Goal: Information Seeking & Learning: Learn about a topic

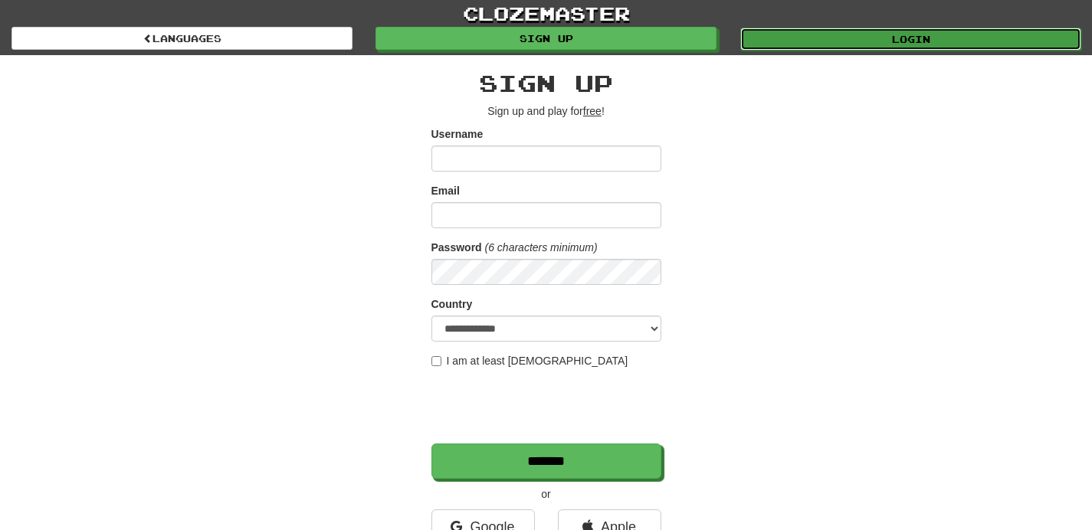
click at [783, 40] on link "Login" at bounding box center [910, 39] width 341 height 23
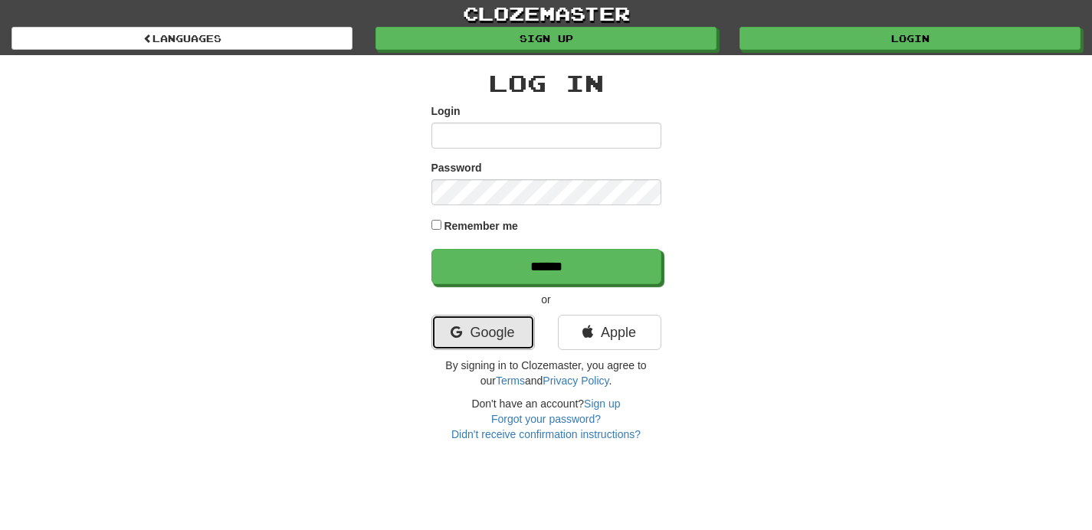
click at [485, 335] on link "Google" at bounding box center [482, 332] width 103 height 35
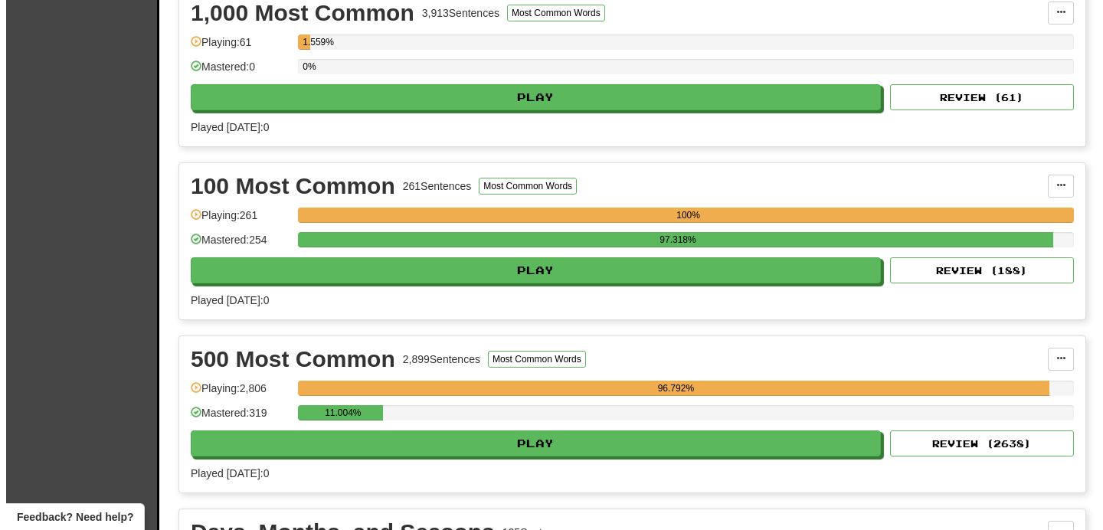
scroll to position [368, 0]
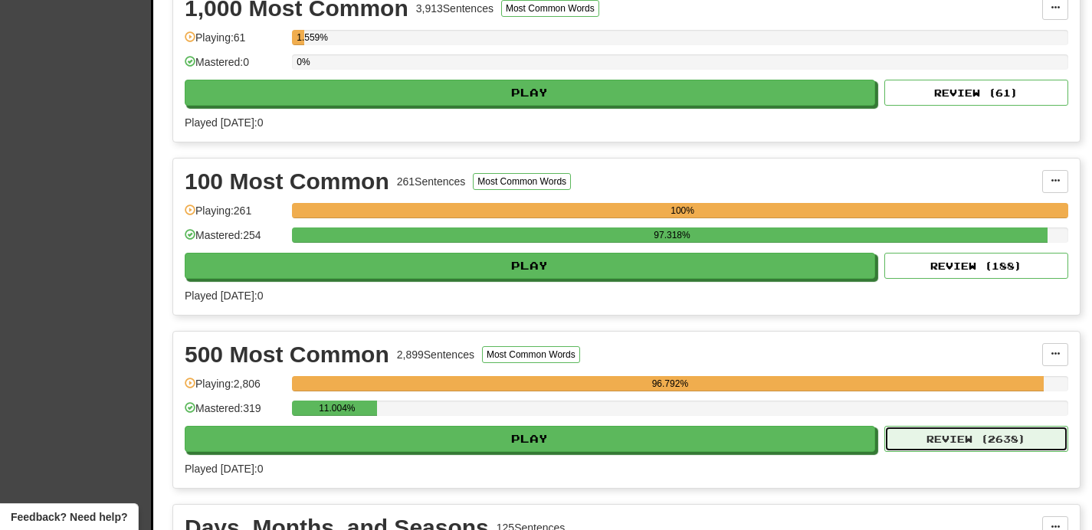
click at [980, 433] on button "Review ( 2638 )" at bounding box center [976, 439] width 184 height 26
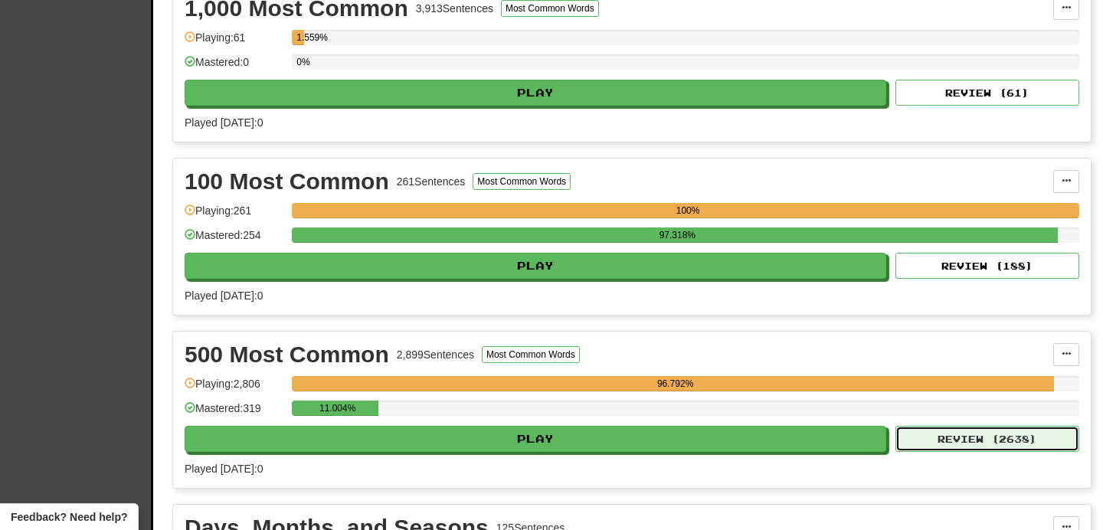
select select "**"
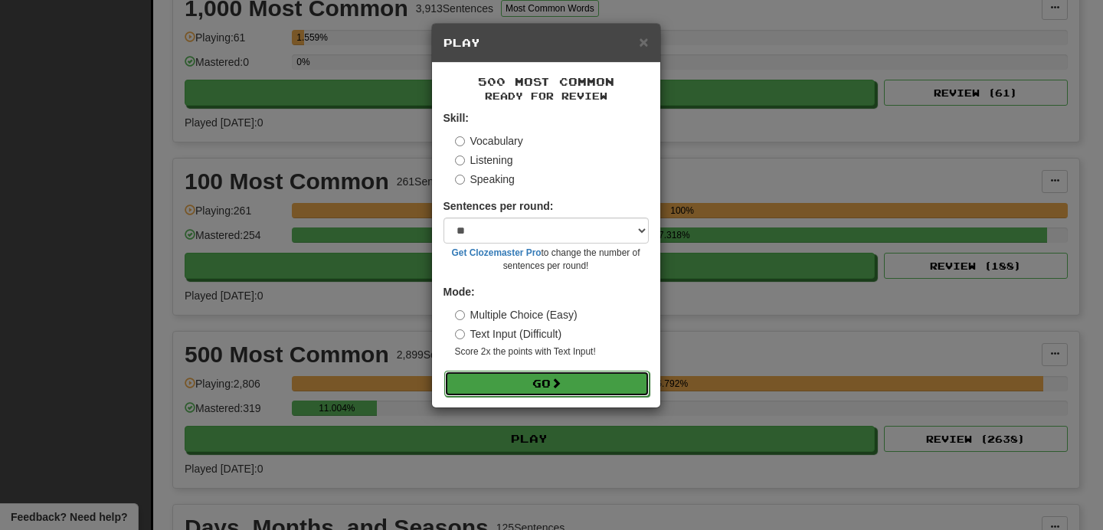
click at [555, 385] on span at bounding box center [556, 383] width 11 height 11
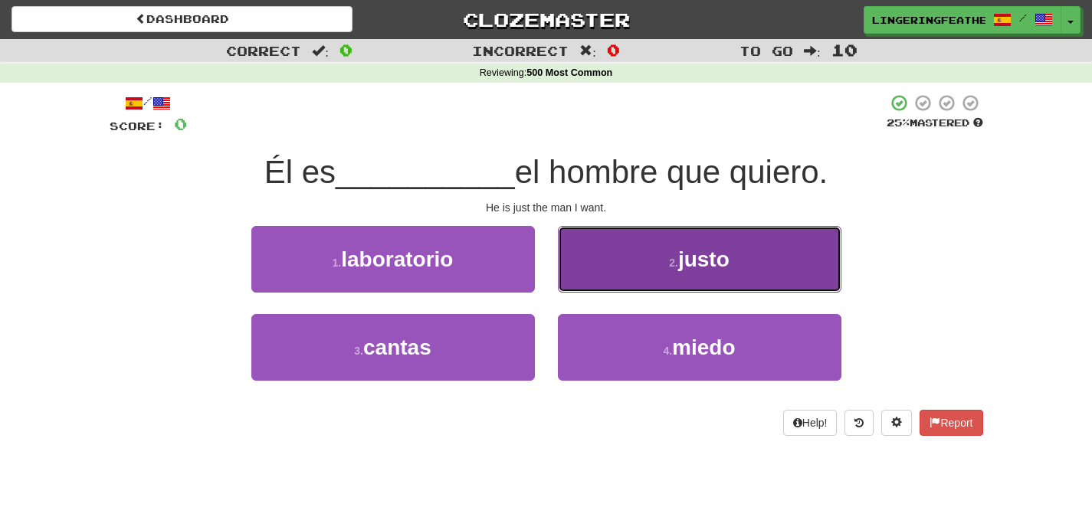
click at [617, 286] on button "2 . justo" at bounding box center [699, 259] width 283 height 67
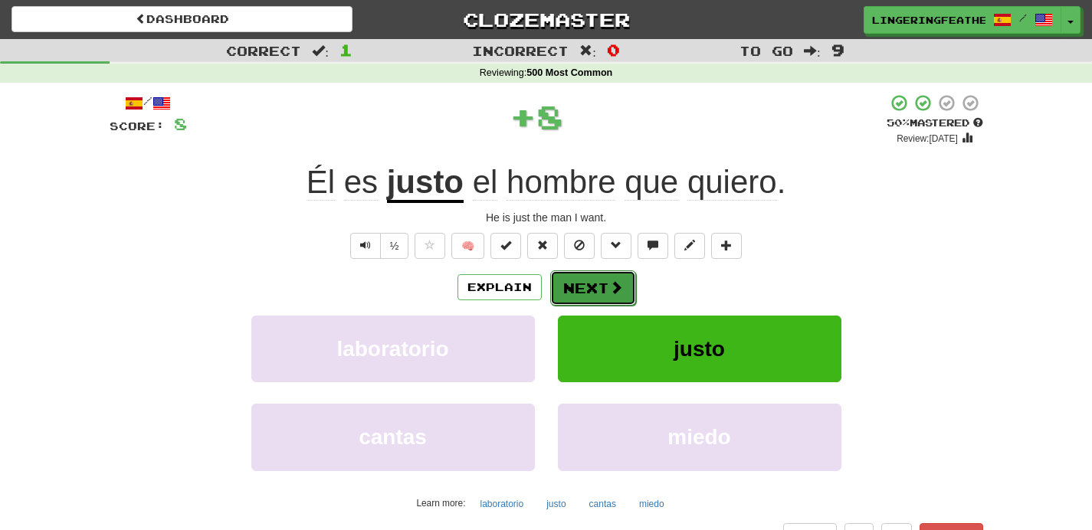
click at [589, 290] on button "Next" at bounding box center [593, 287] width 86 height 35
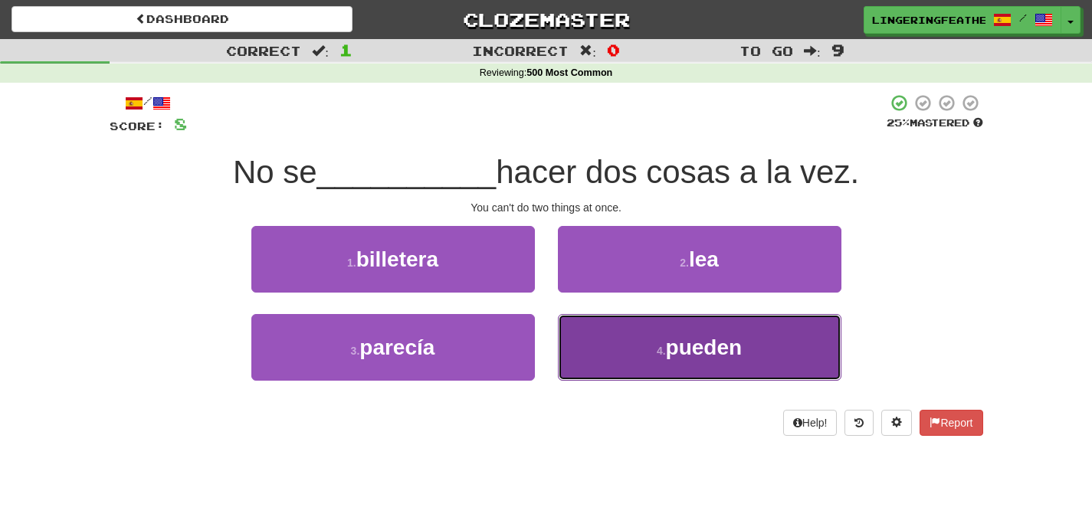
click at [614, 356] on button "4 . pueden" at bounding box center [699, 347] width 283 height 67
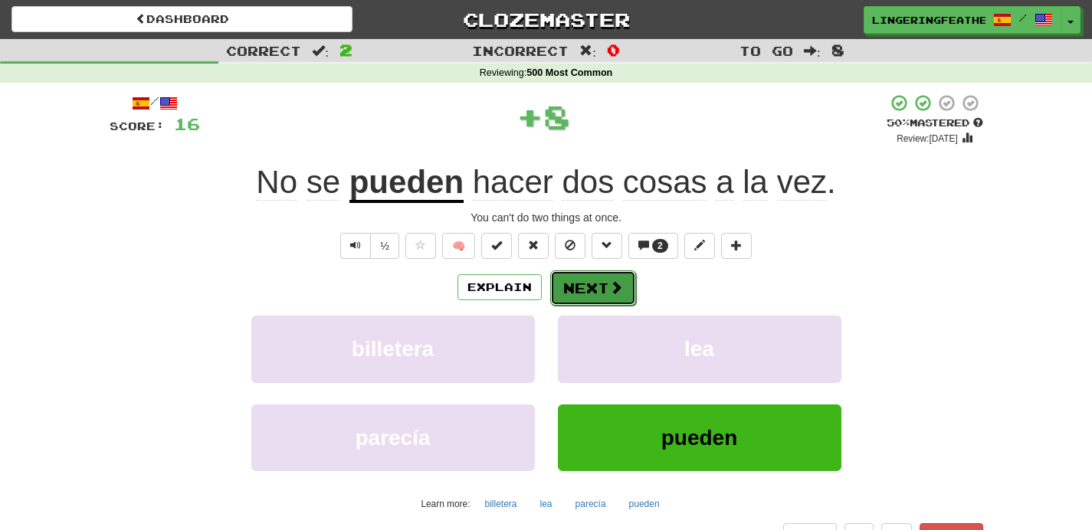
click at [604, 280] on button "Next" at bounding box center [593, 287] width 86 height 35
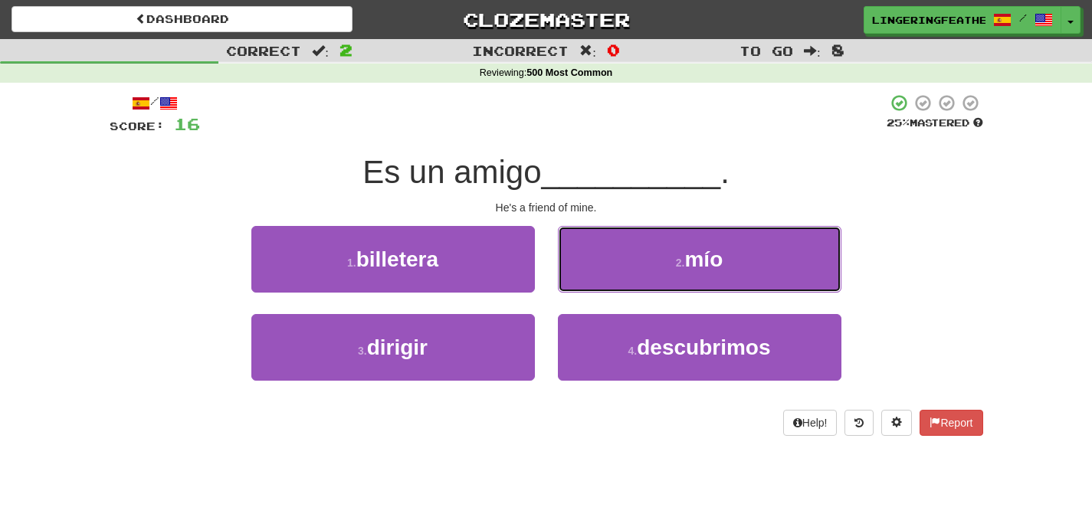
click at [604, 280] on button "2 . mío" at bounding box center [699, 259] width 283 height 67
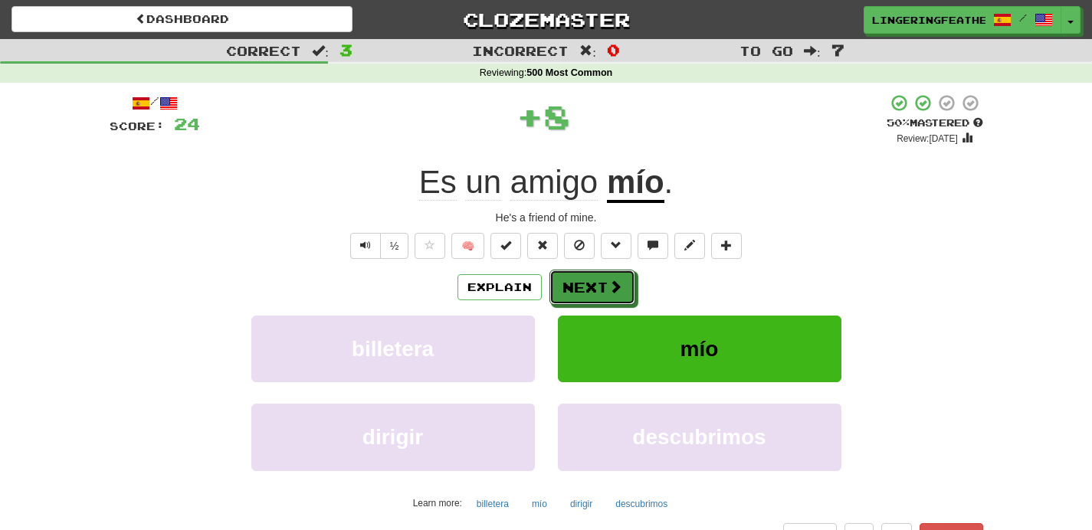
click at [604, 280] on button "Next" at bounding box center [592, 287] width 86 height 35
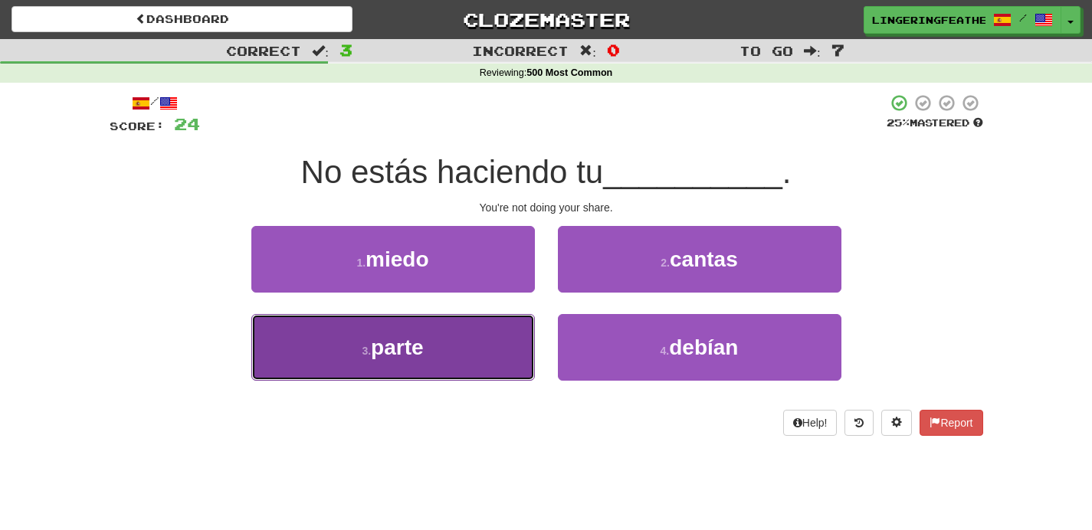
click at [456, 360] on button "3 . parte" at bounding box center [392, 347] width 283 height 67
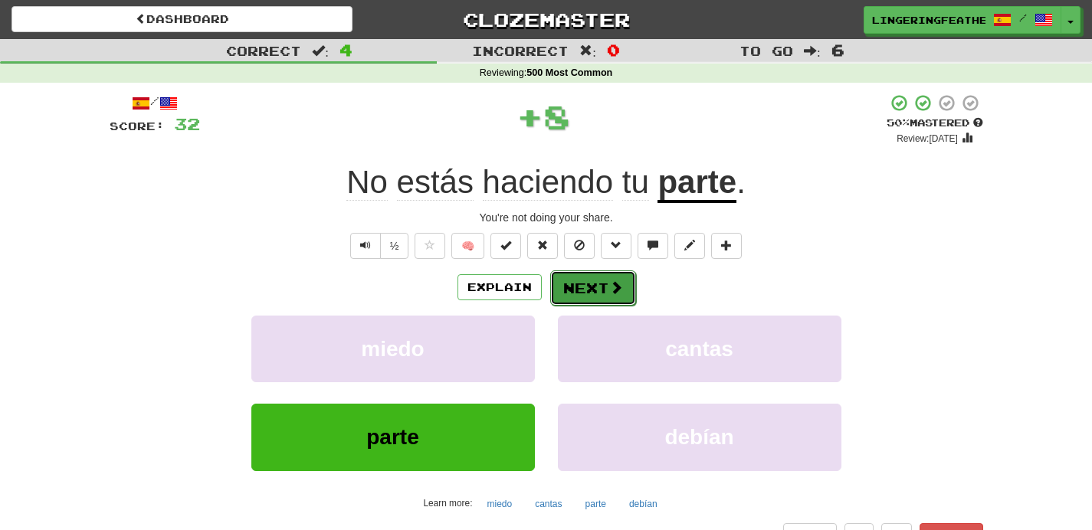
click at [587, 299] on button "Next" at bounding box center [593, 287] width 86 height 35
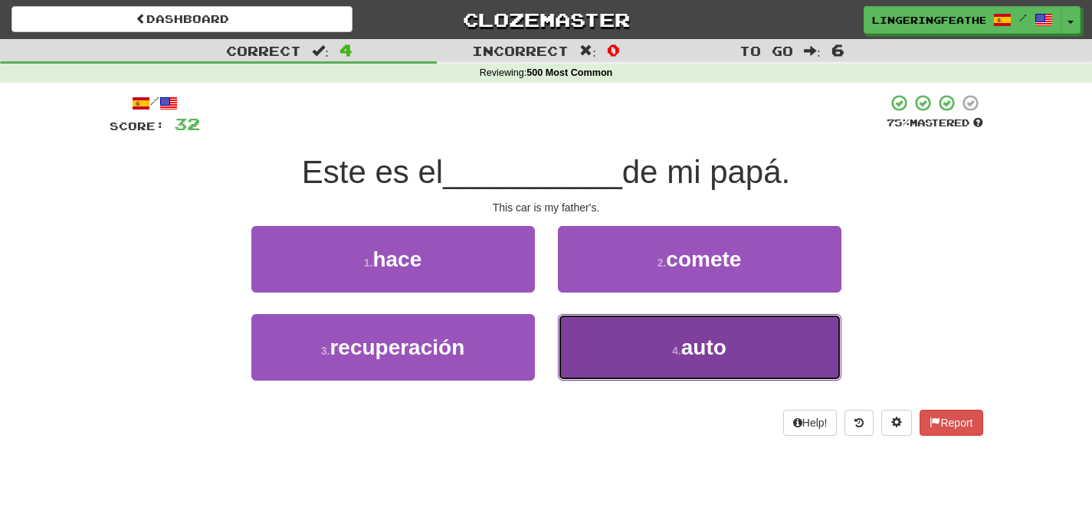
click at [624, 329] on button "4 . auto" at bounding box center [699, 347] width 283 height 67
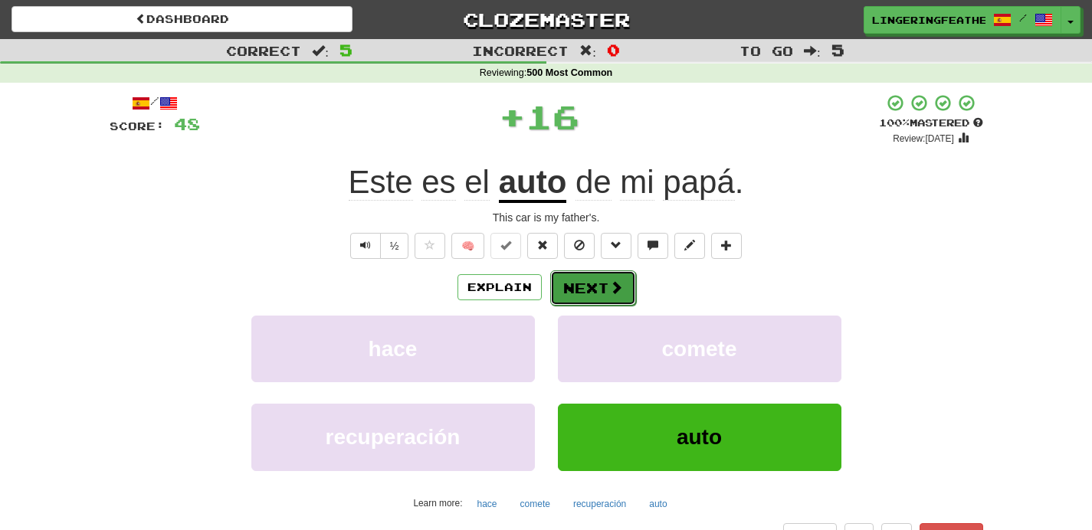
click at [606, 294] on button "Next" at bounding box center [593, 287] width 86 height 35
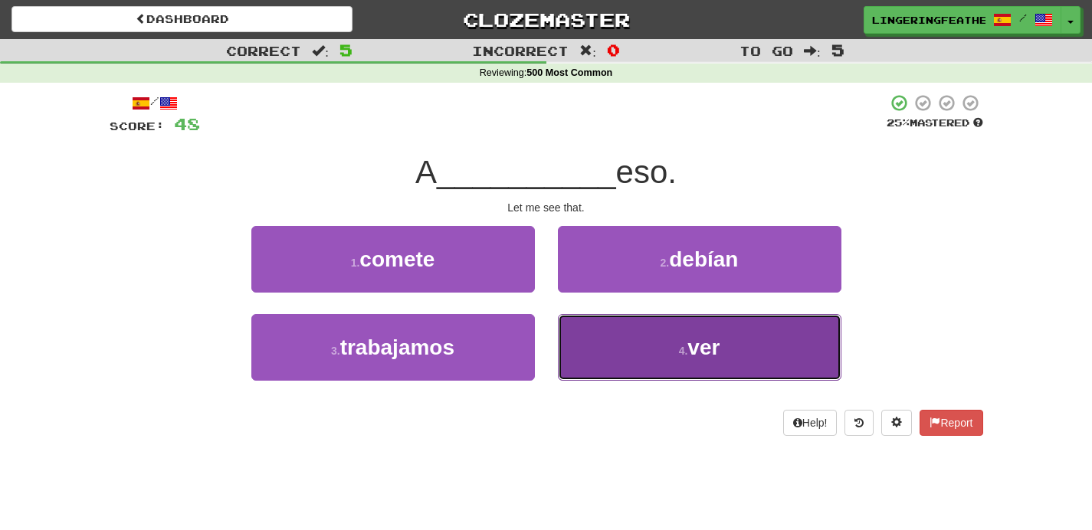
click at [630, 352] on button "4 . ver" at bounding box center [699, 347] width 283 height 67
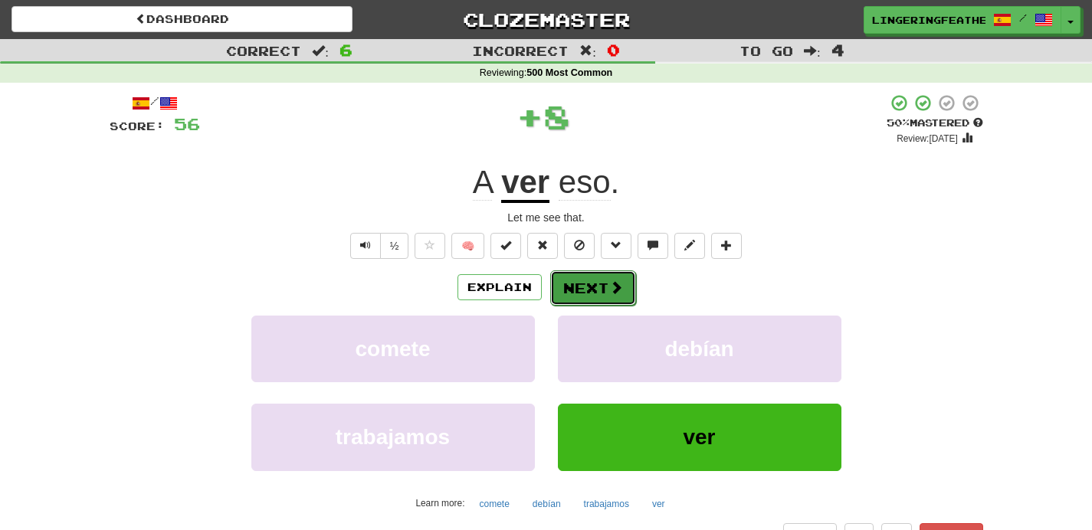
click at [601, 281] on button "Next" at bounding box center [593, 287] width 86 height 35
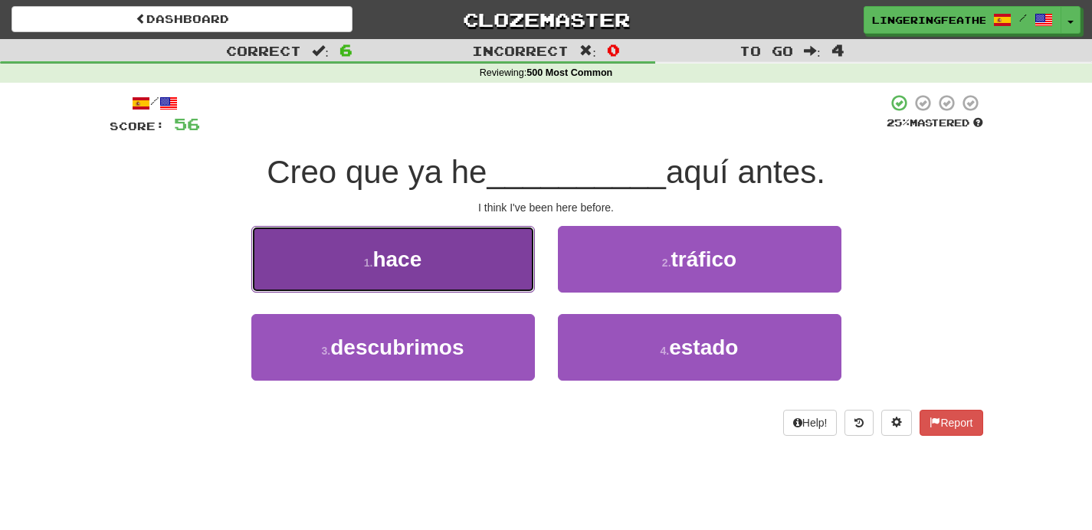
click at [502, 281] on button "1 . hace" at bounding box center [392, 259] width 283 height 67
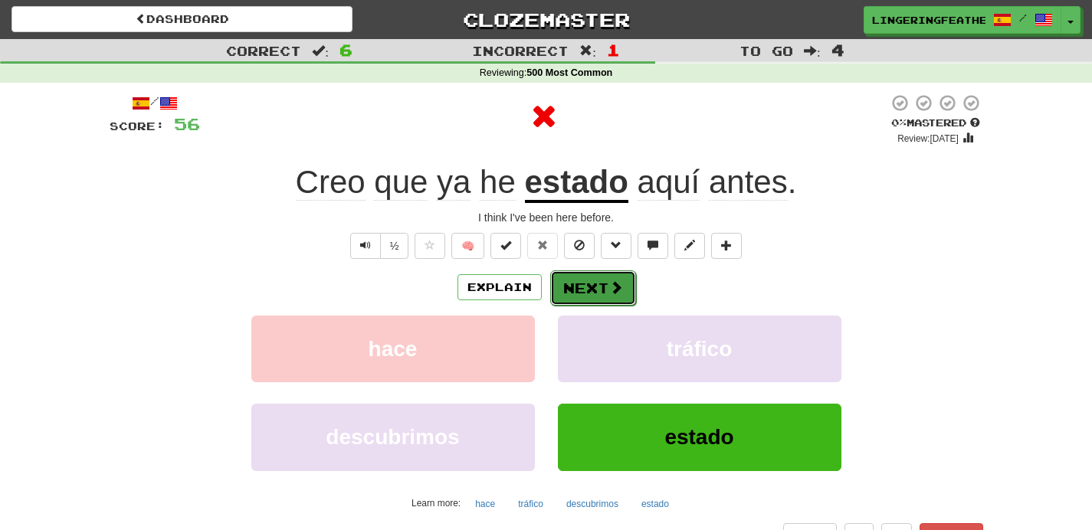
click at [594, 296] on button "Next" at bounding box center [593, 287] width 86 height 35
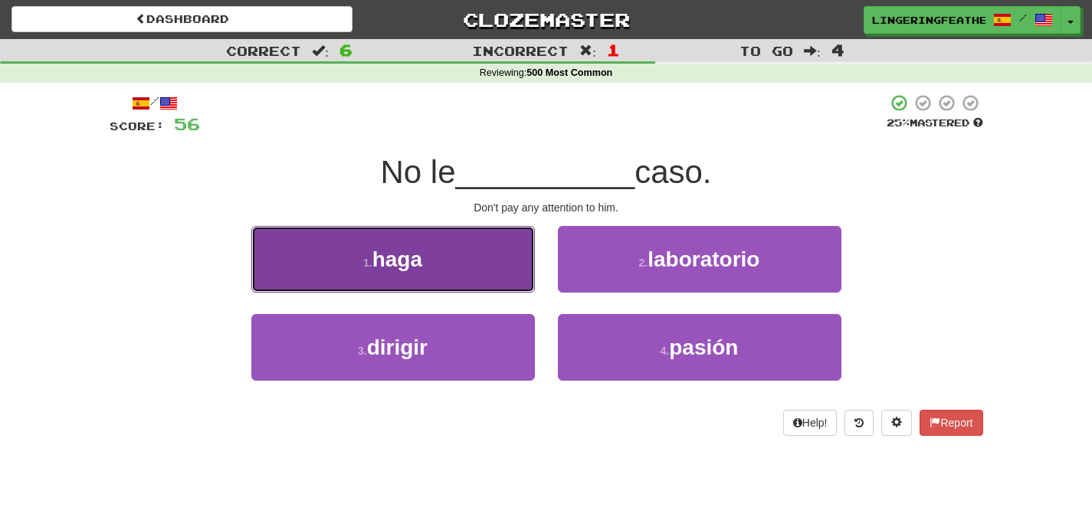
click at [481, 279] on button "1 . haga" at bounding box center [392, 259] width 283 height 67
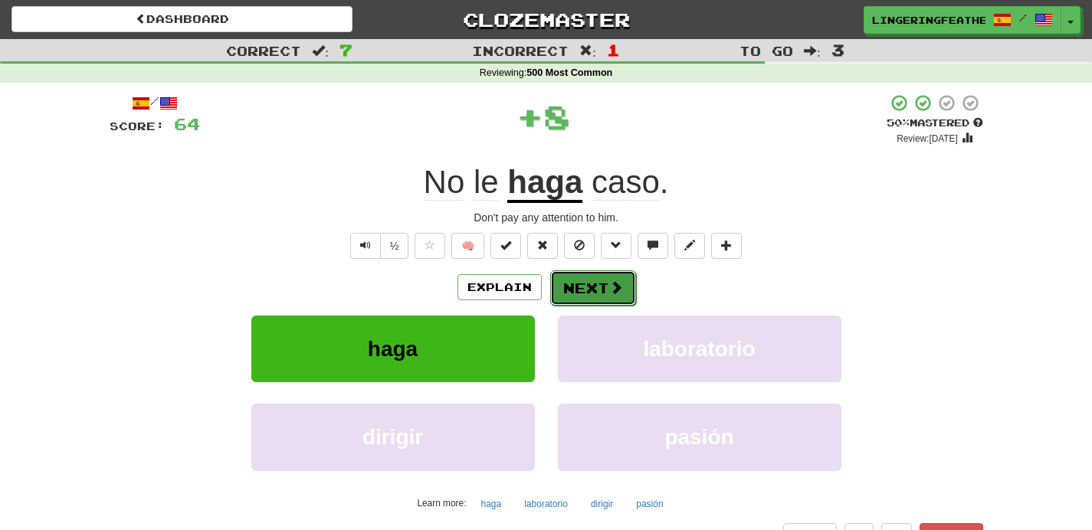
click at [568, 291] on button "Next" at bounding box center [593, 287] width 86 height 35
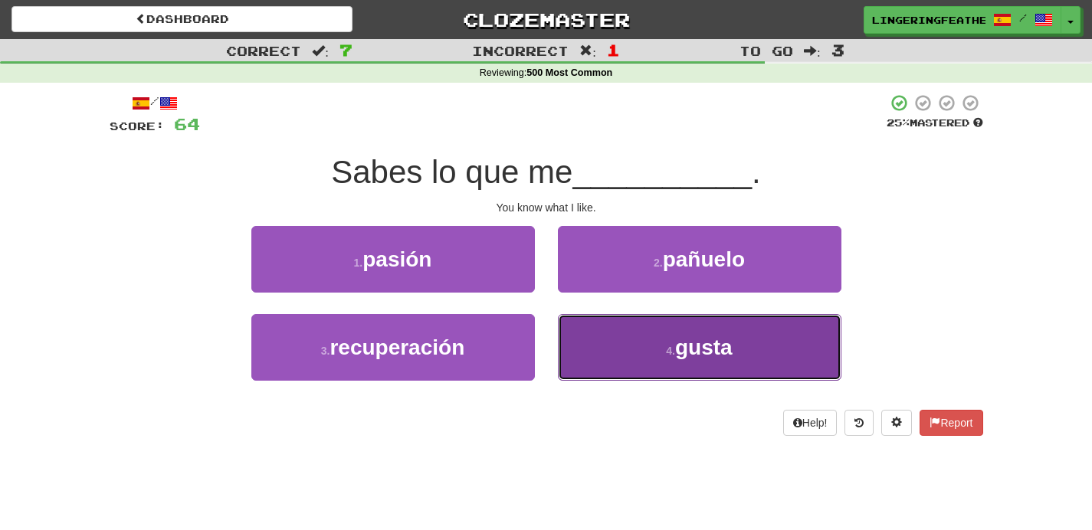
click at [598, 332] on button "4 . gusta" at bounding box center [699, 347] width 283 height 67
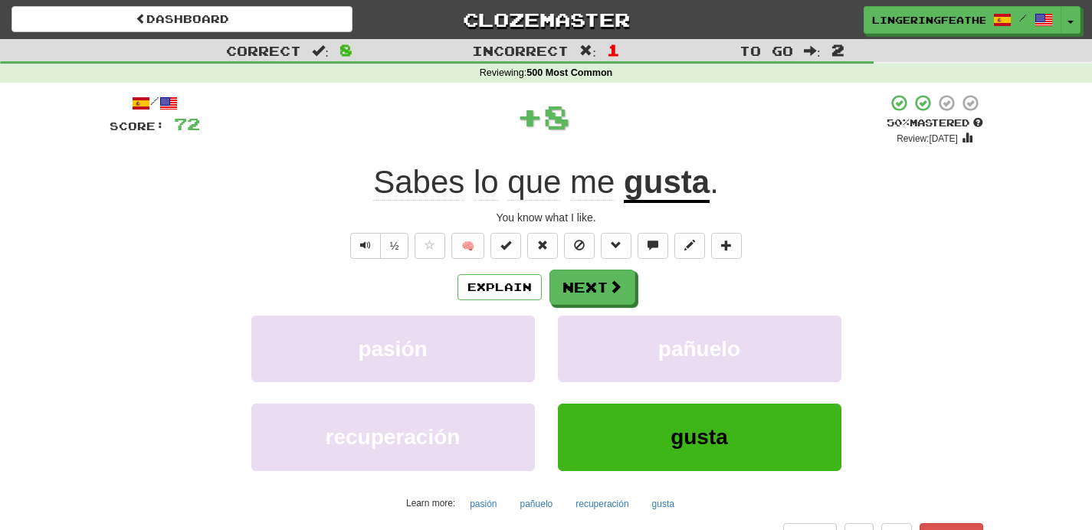
click at [587, 268] on div "/ Score: 72 + 8 50 % Mastered Review: 2025-08-26 Sabes lo que me gusta . You kn…" at bounding box center [546, 333] width 873 height 480
click at [589, 277] on button "Next" at bounding box center [593, 287] width 86 height 35
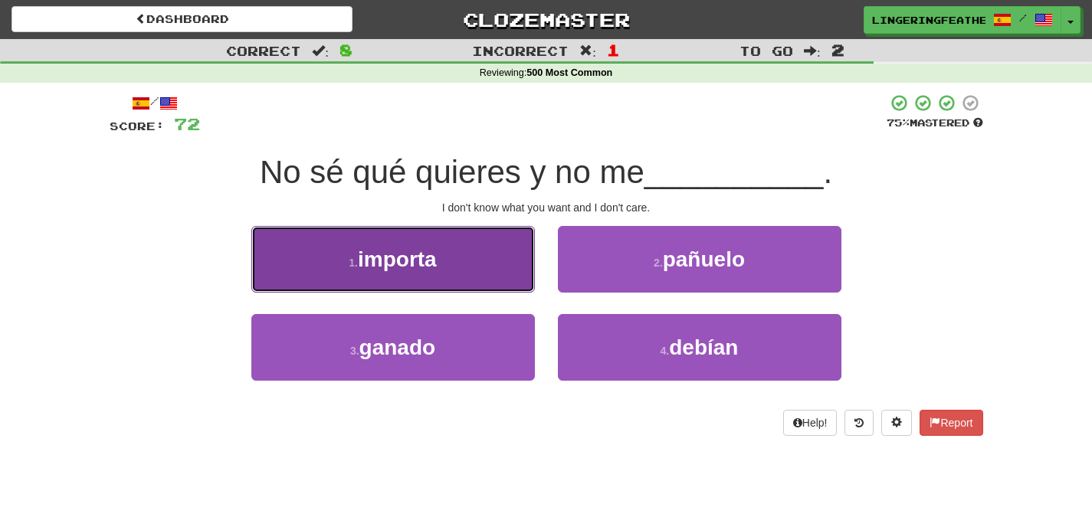
click at [487, 286] on button "1 . importa" at bounding box center [392, 259] width 283 height 67
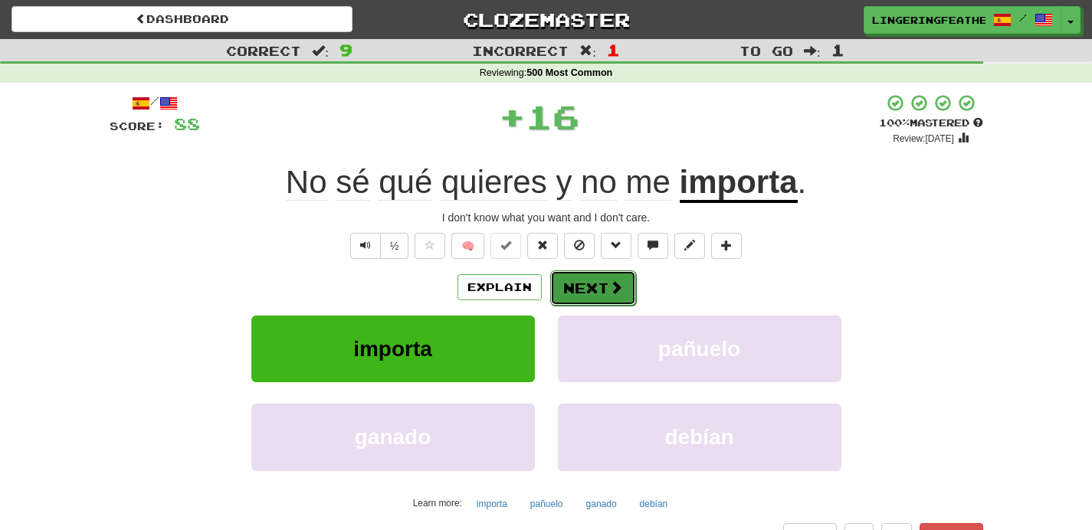
click at [565, 291] on button "Next" at bounding box center [593, 287] width 86 height 35
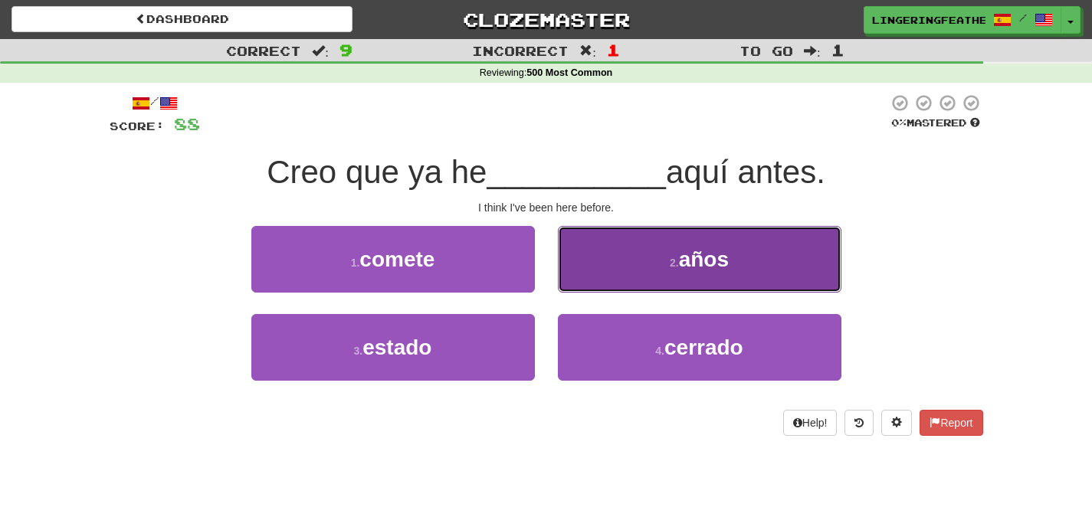
click at [603, 285] on button "2 . años" at bounding box center [699, 259] width 283 height 67
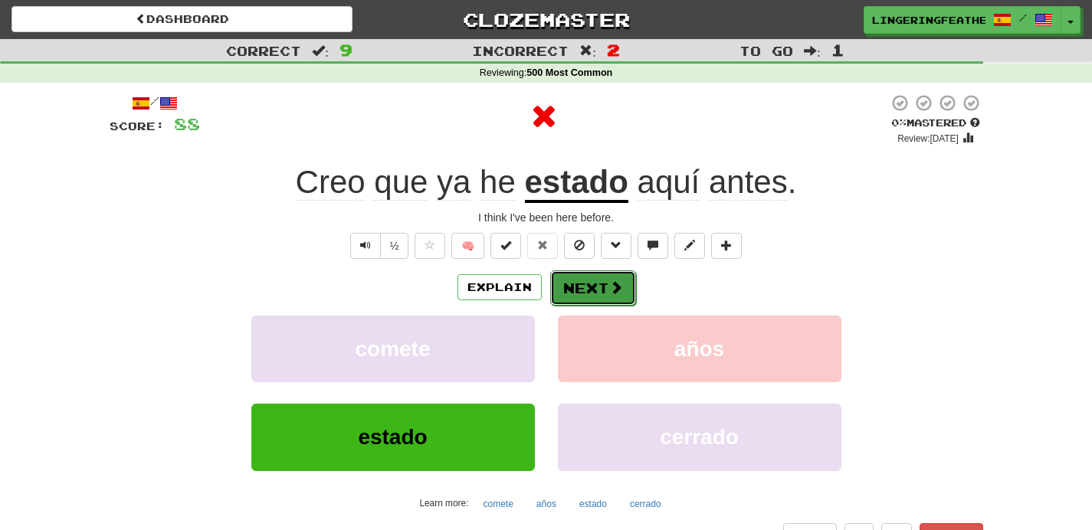
click at [587, 287] on button "Next" at bounding box center [593, 287] width 86 height 35
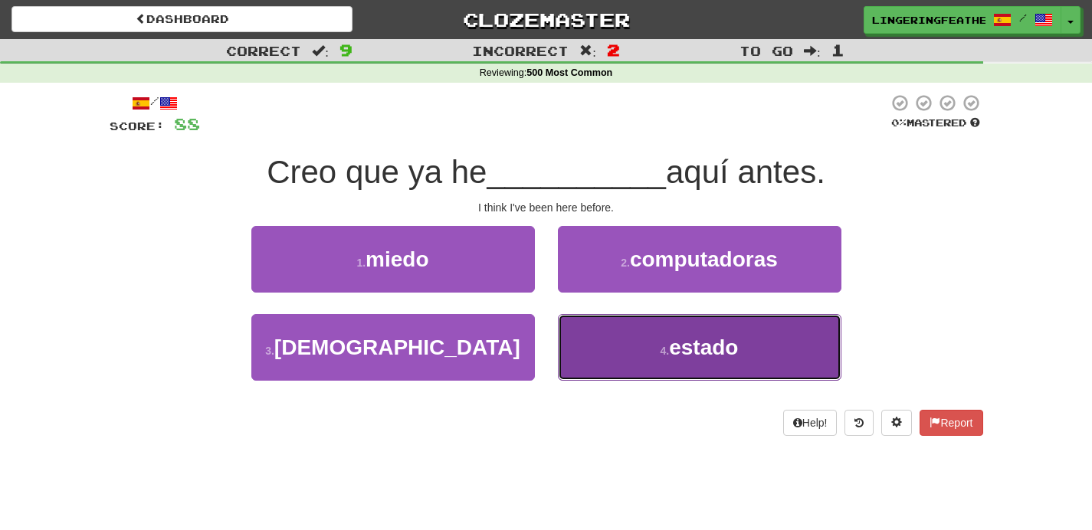
click at [597, 338] on button "4 . estado" at bounding box center [699, 347] width 283 height 67
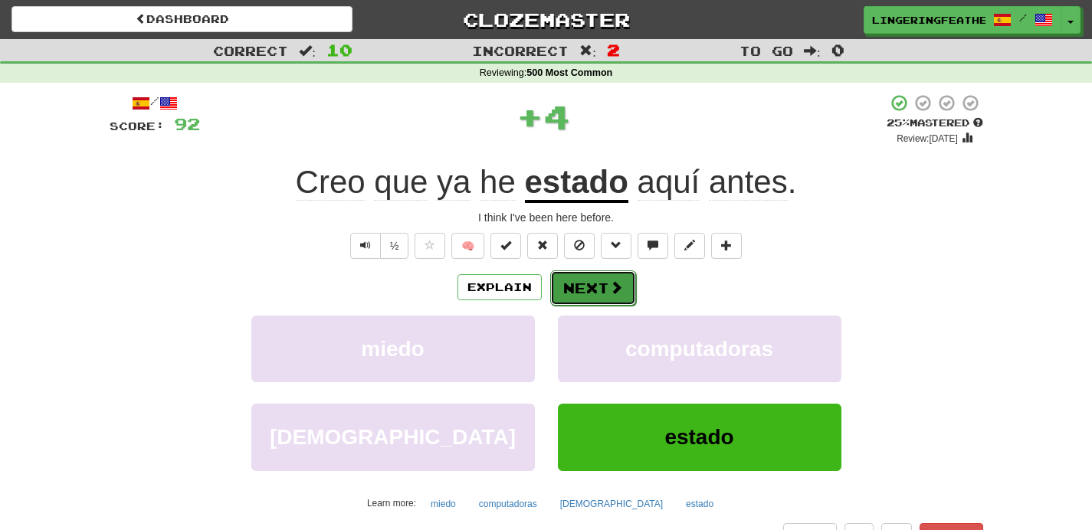
click at [578, 292] on button "Next" at bounding box center [593, 287] width 86 height 35
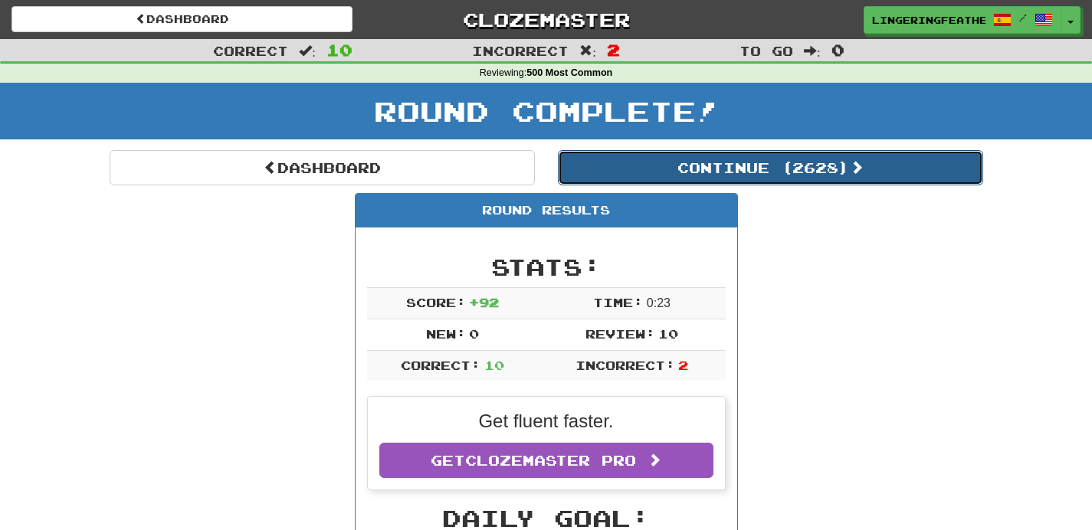
click at [672, 178] on button "Continue ( 2628 )" at bounding box center [770, 167] width 425 height 35
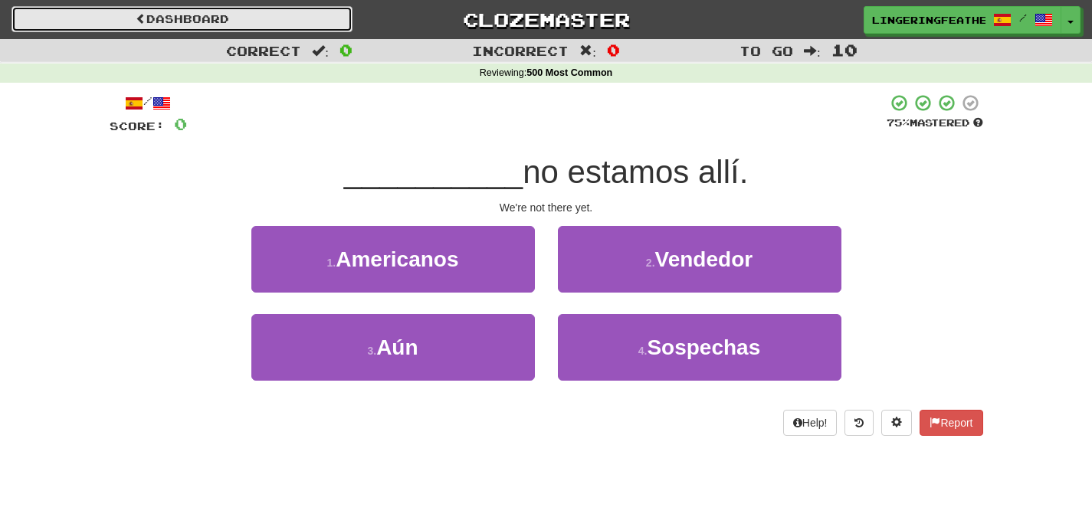
click at [234, 16] on link "Dashboard" at bounding box center [181, 19] width 341 height 26
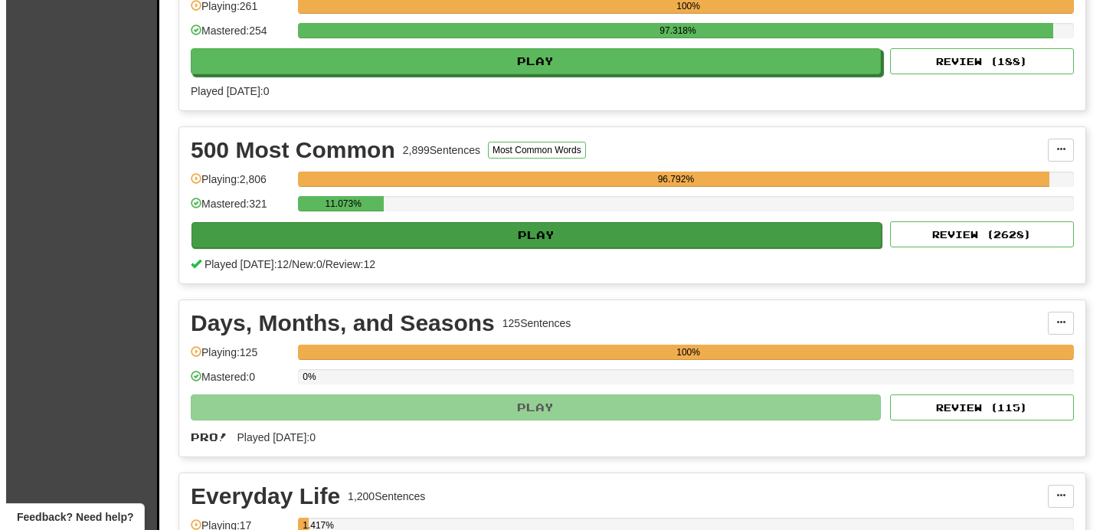
scroll to position [640, 0]
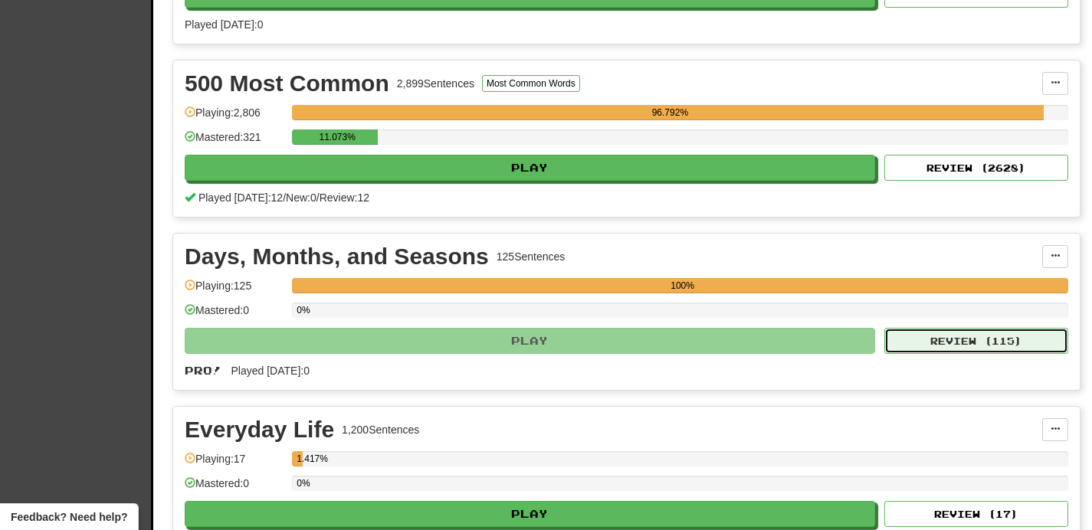
click at [975, 342] on button "Review ( 115 )" at bounding box center [976, 341] width 184 height 26
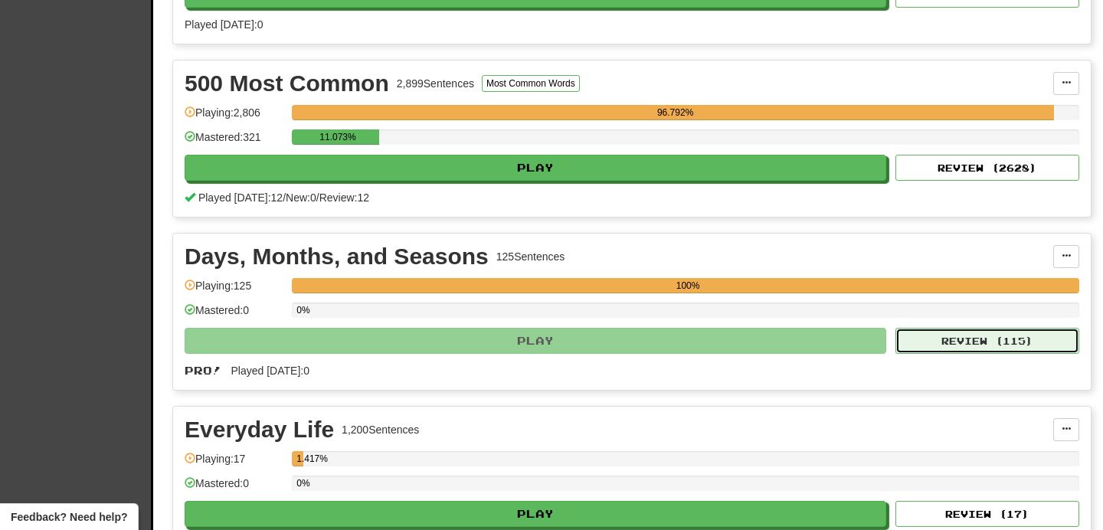
select select "**"
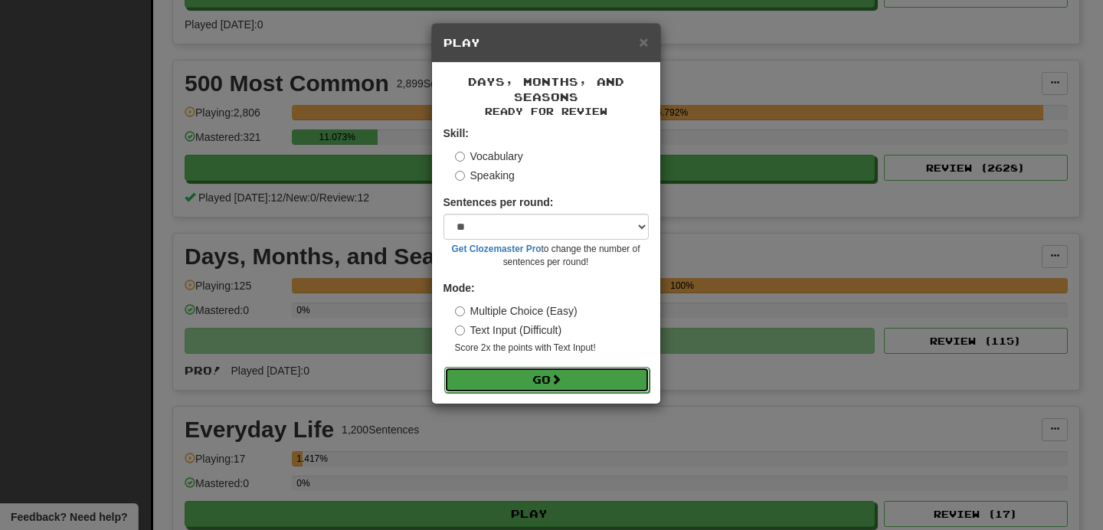
click at [542, 385] on button "Go" at bounding box center [546, 380] width 205 height 26
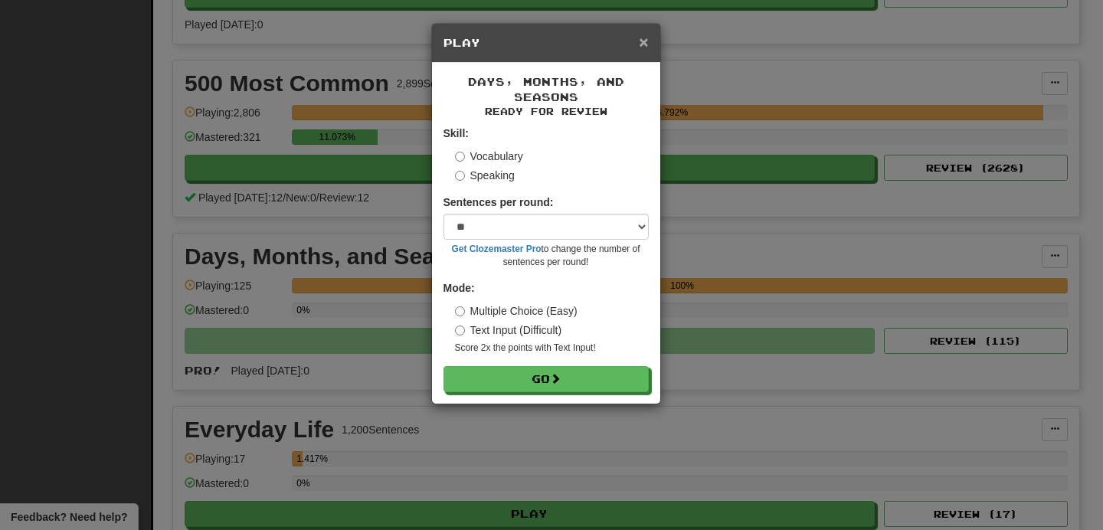
click at [645, 43] on span "×" at bounding box center [643, 42] width 9 height 18
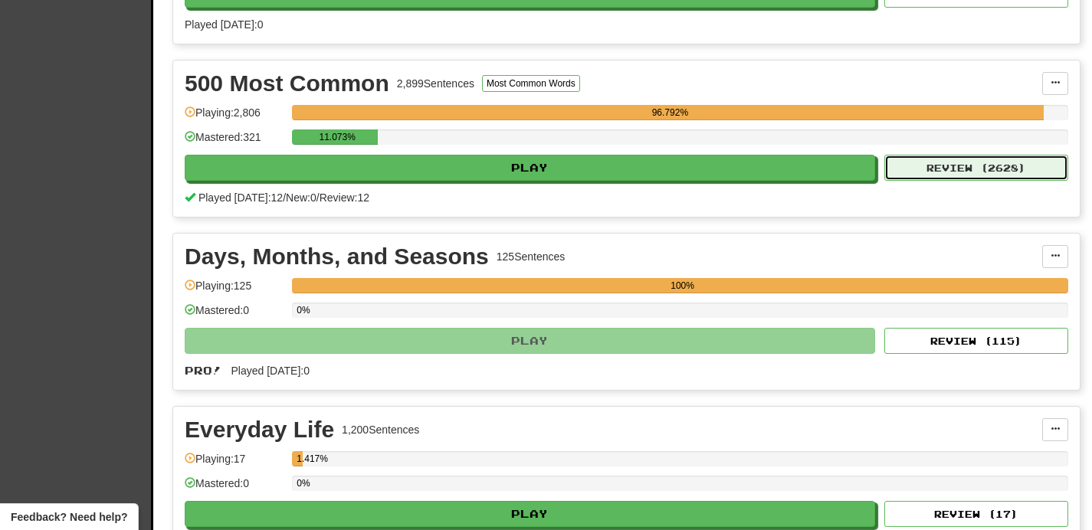
click at [929, 161] on button "Review ( 2628 )" at bounding box center [976, 168] width 184 height 26
select select "**"
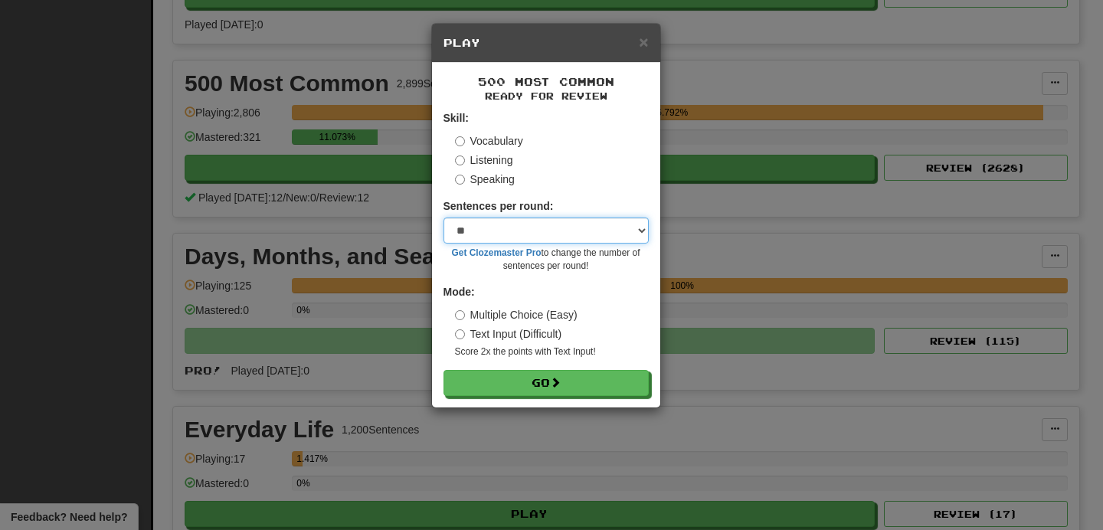
click at [561, 234] on select "* ** ** ** ** ** *** ********" at bounding box center [546, 231] width 205 height 26
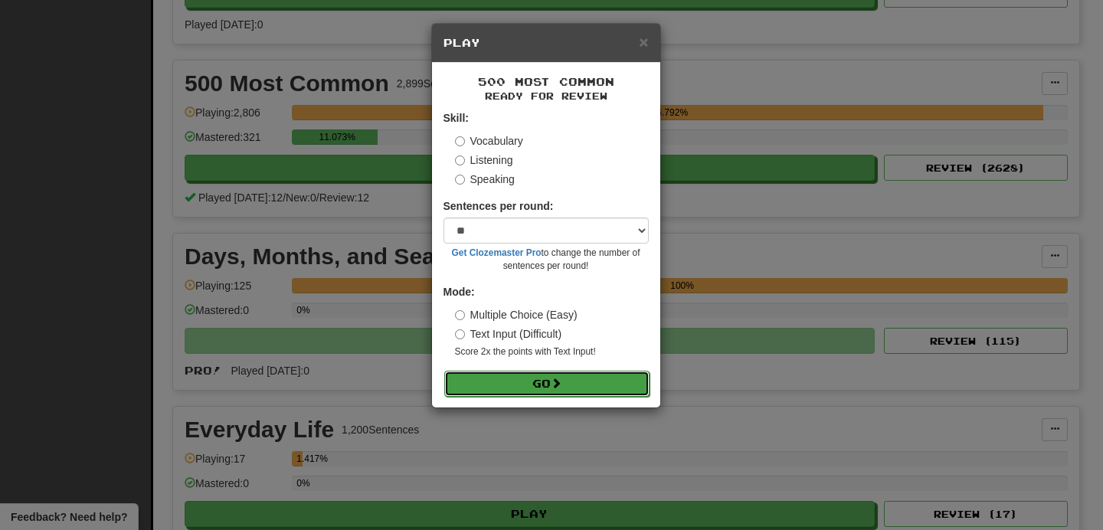
click at [583, 380] on button "Go" at bounding box center [546, 384] width 205 height 26
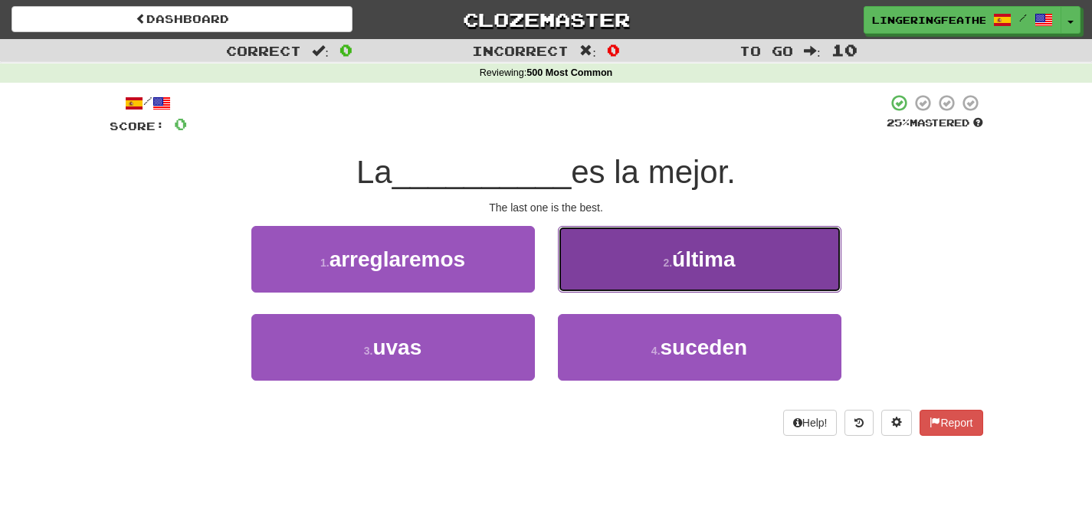
click at [622, 259] on button "2 . última" at bounding box center [699, 259] width 283 height 67
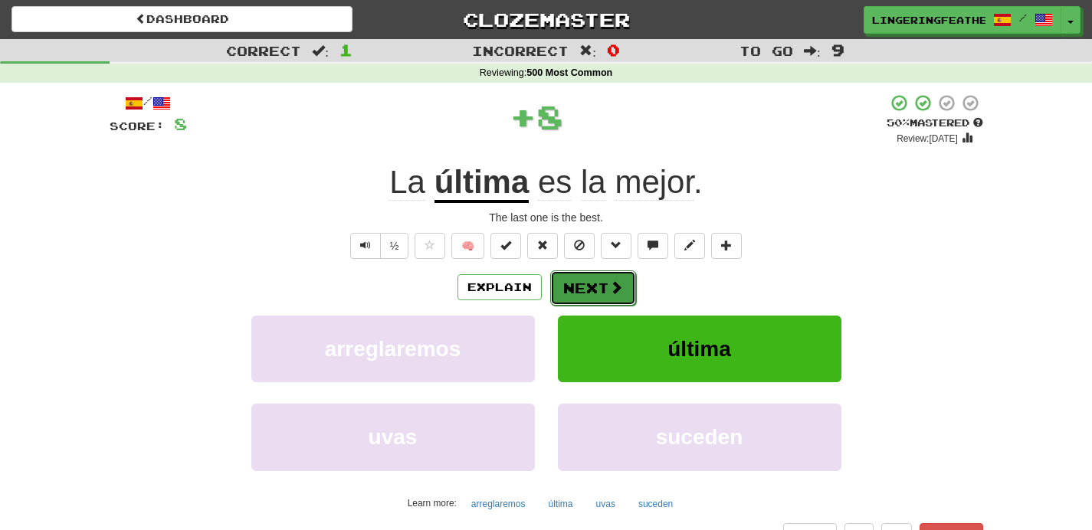
click at [599, 281] on button "Next" at bounding box center [593, 287] width 86 height 35
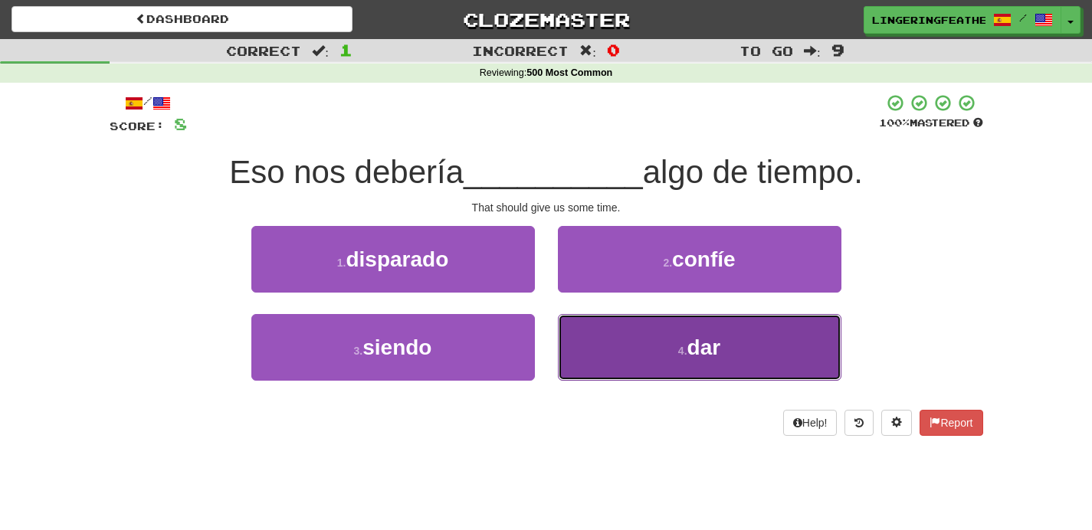
click at [603, 329] on button "4 . dar" at bounding box center [699, 347] width 283 height 67
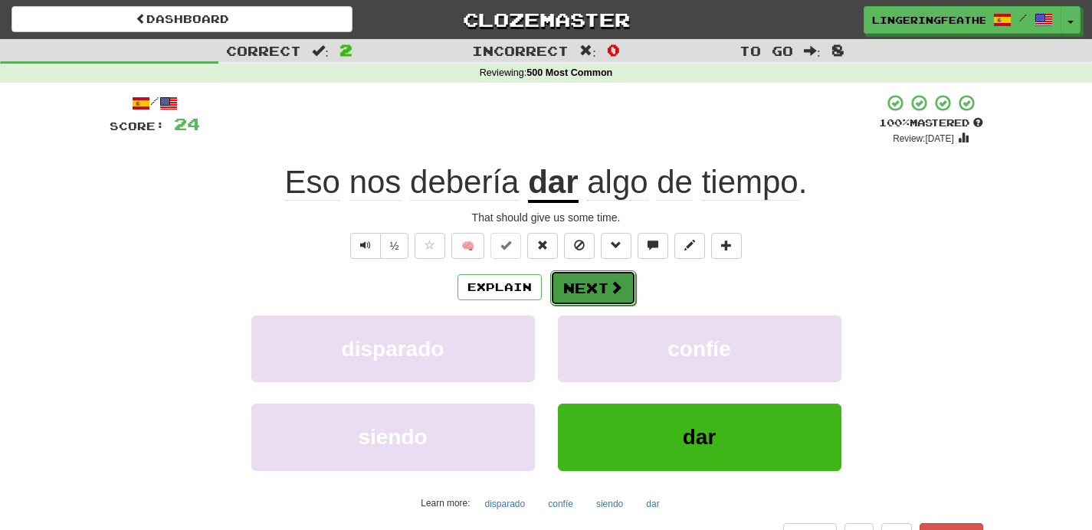
click at [597, 281] on button "Next" at bounding box center [593, 287] width 86 height 35
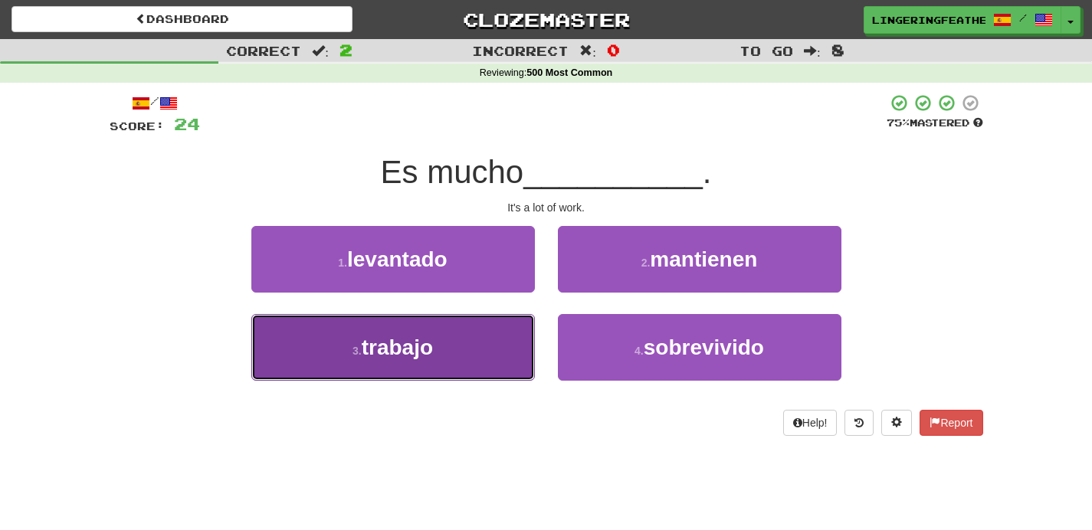
click at [483, 350] on button "3 . trabajo" at bounding box center [392, 347] width 283 height 67
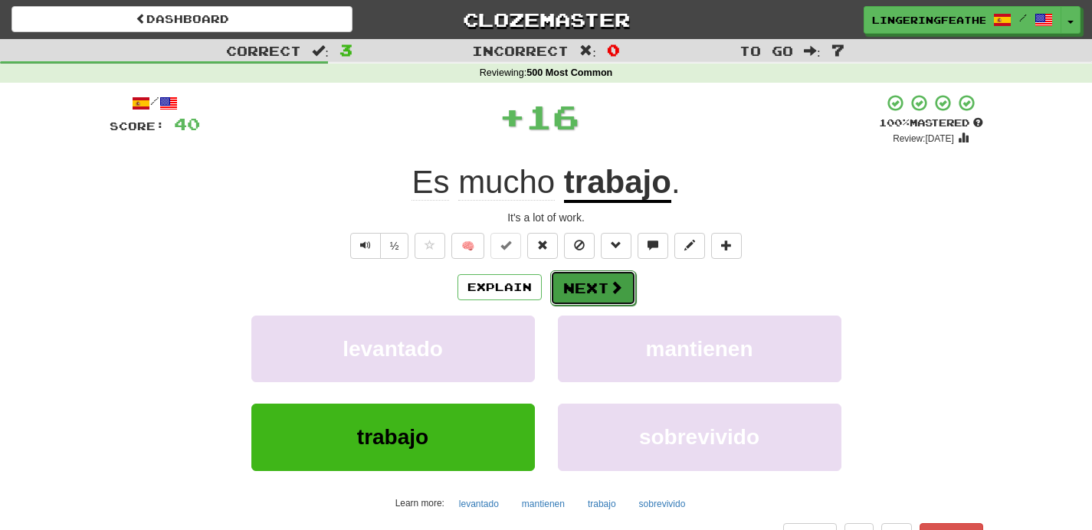
click at [617, 283] on span at bounding box center [616, 287] width 14 height 14
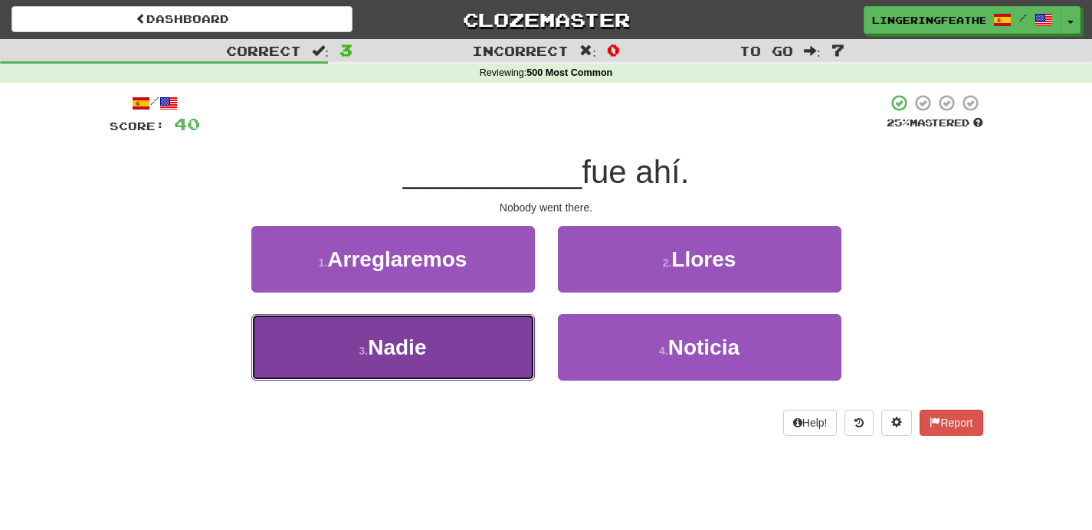
click at [473, 340] on button "3 . Nadie" at bounding box center [392, 347] width 283 height 67
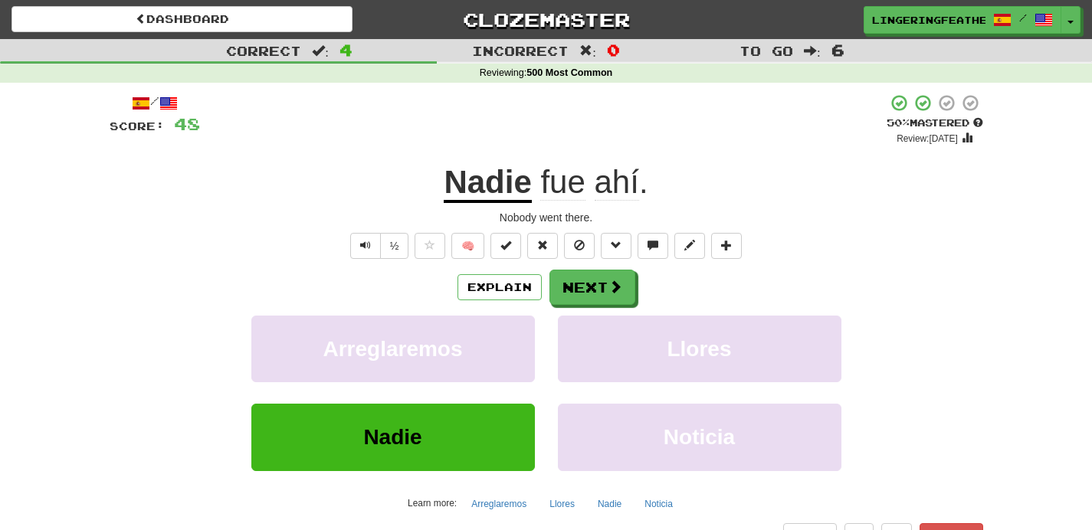
click at [506, 179] on u "Nadie" at bounding box center [487, 183] width 87 height 39
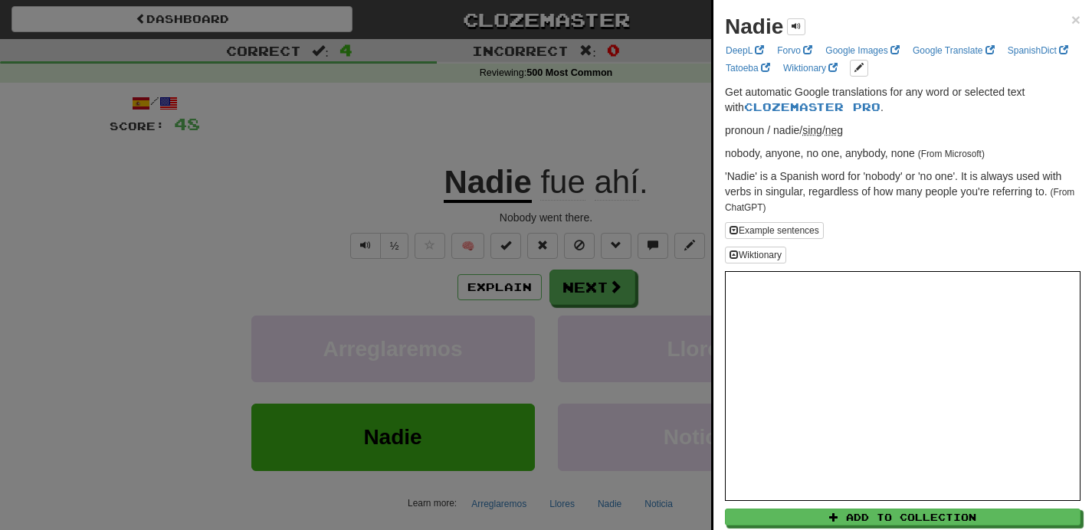
click at [605, 149] on div at bounding box center [546, 265] width 1092 height 530
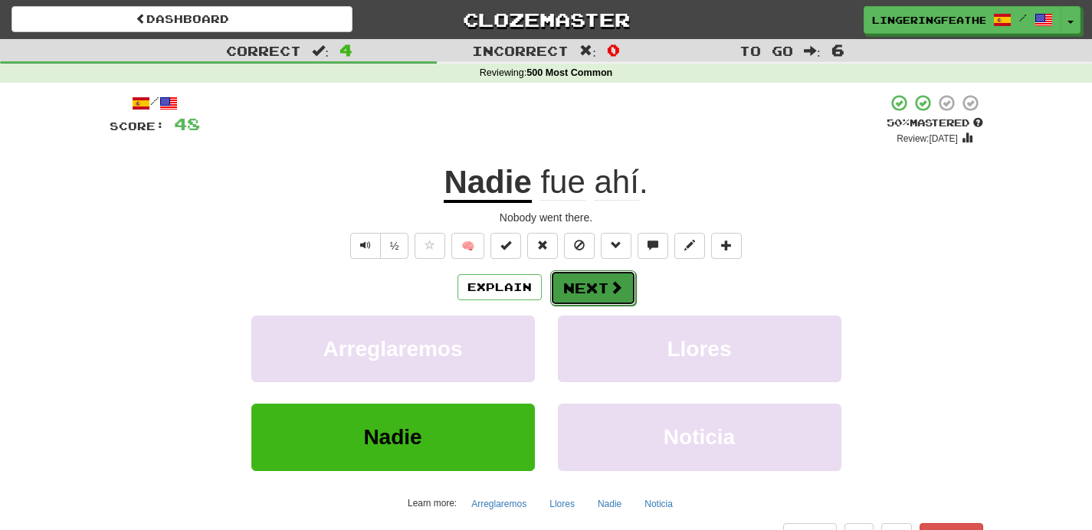
click at [587, 286] on button "Next" at bounding box center [593, 287] width 86 height 35
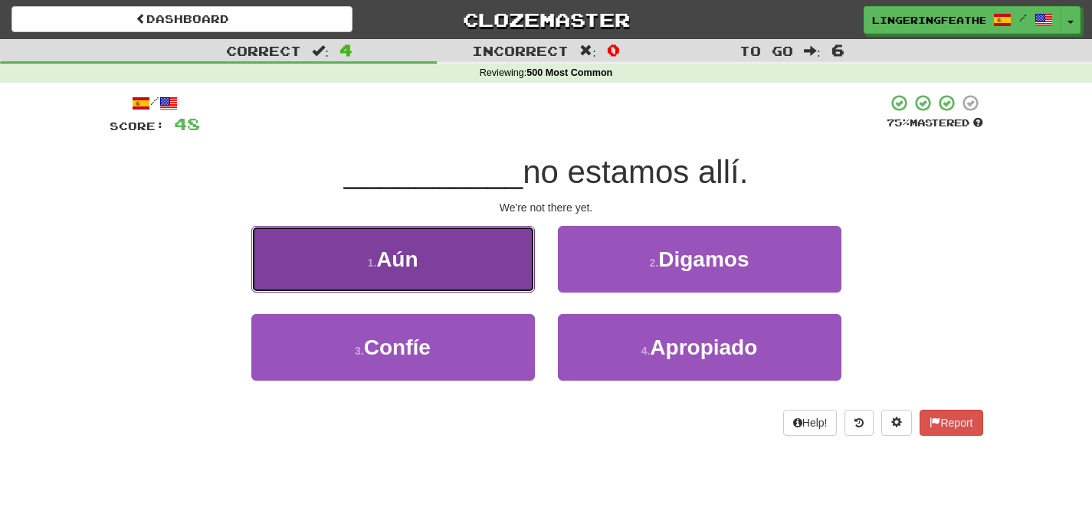
click at [522, 288] on button "1 . Aún" at bounding box center [392, 259] width 283 height 67
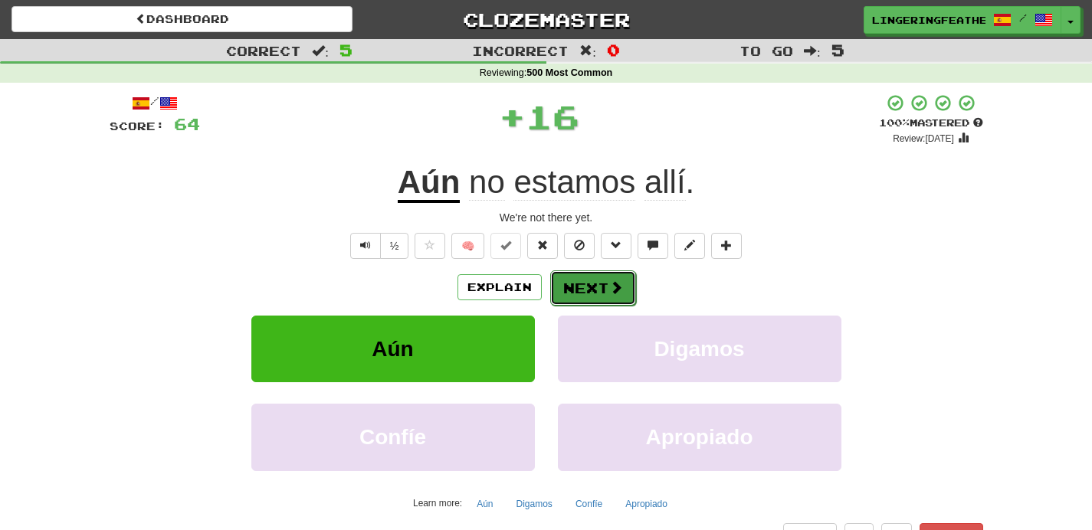
click at [578, 274] on button "Next" at bounding box center [593, 287] width 86 height 35
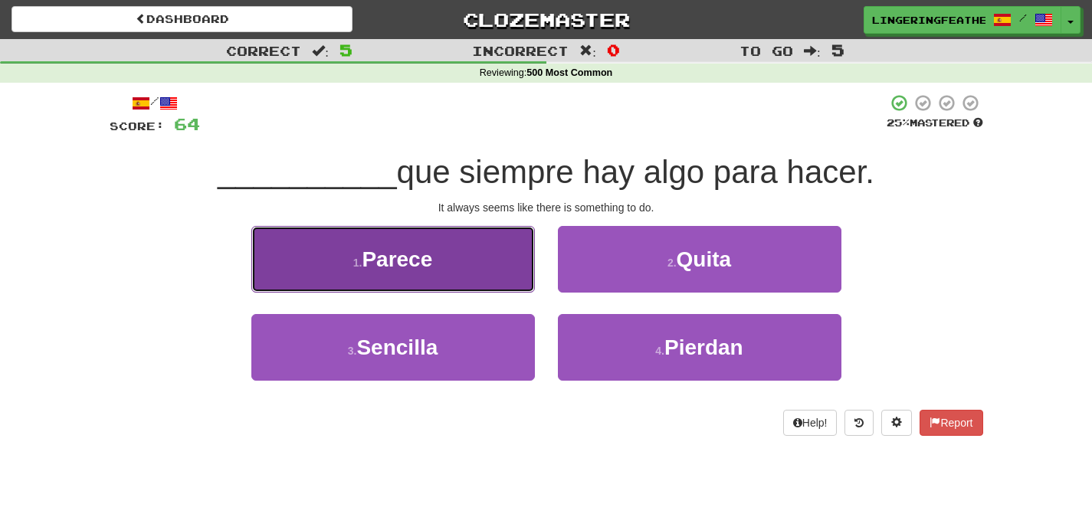
click at [476, 285] on button "1 . Parece" at bounding box center [392, 259] width 283 height 67
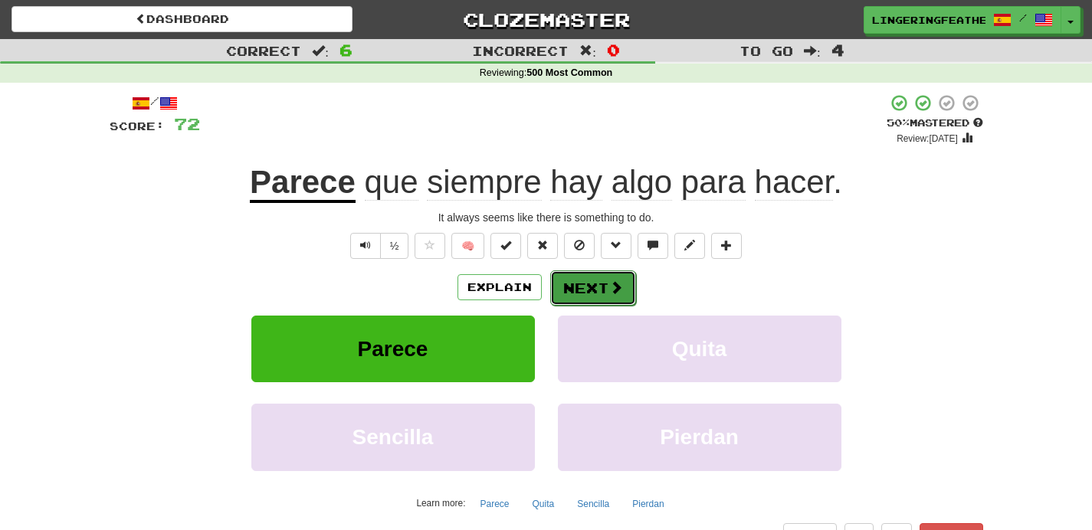
click at [599, 287] on button "Next" at bounding box center [593, 287] width 86 height 35
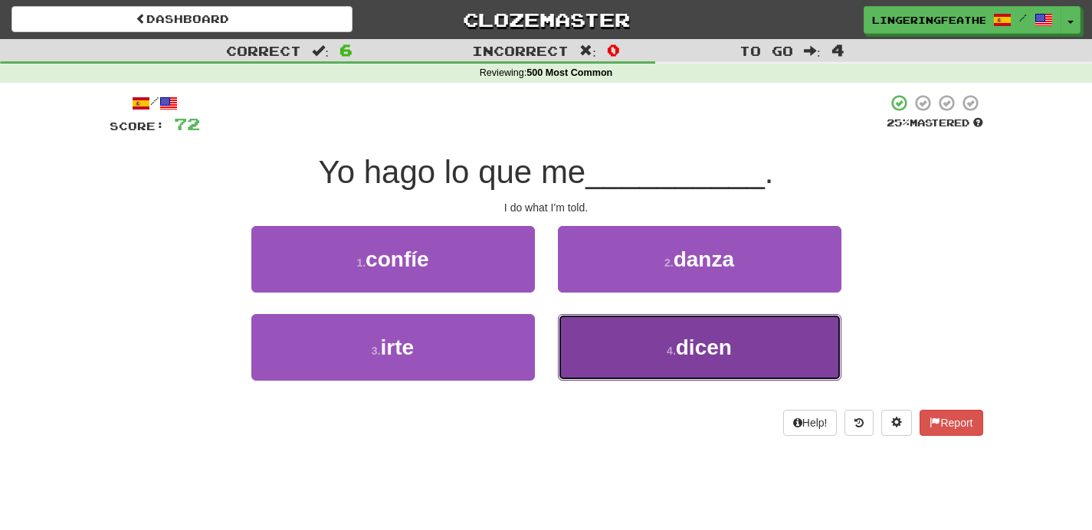
click at [613, 340] on button "4 . dicen" at bounding box center [699, 347] width 283 height 67
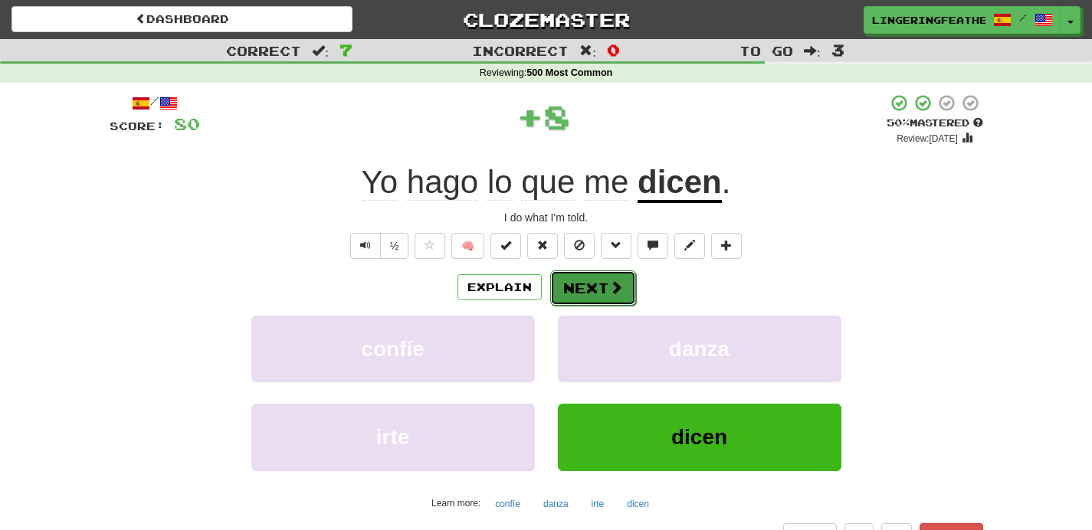
click at [601, 301] on button "Next" at bounding box center [593, 287] width 86 height 35
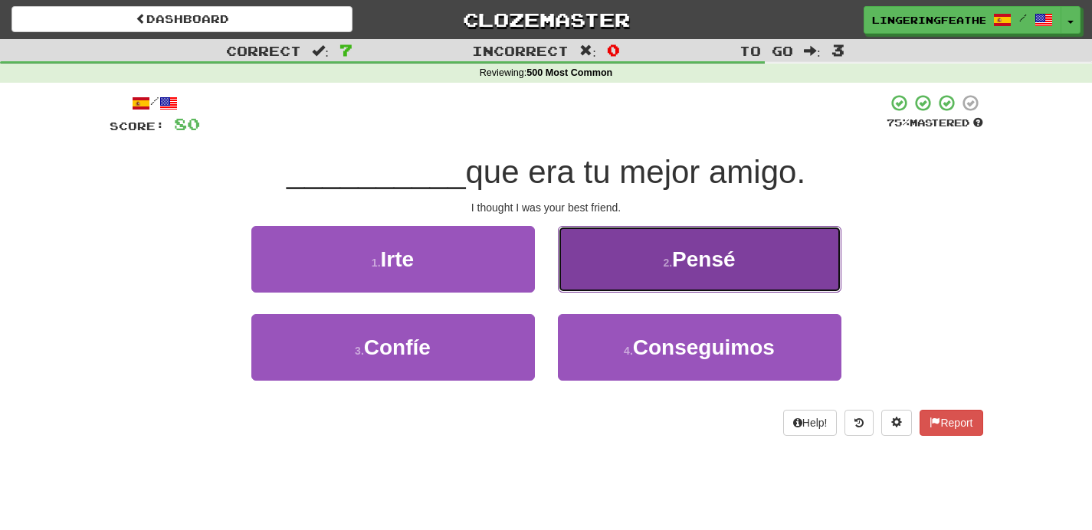
click at [620, 283] on button "2 . Pensé" at bounding box center [699, 259] width 283 height 67
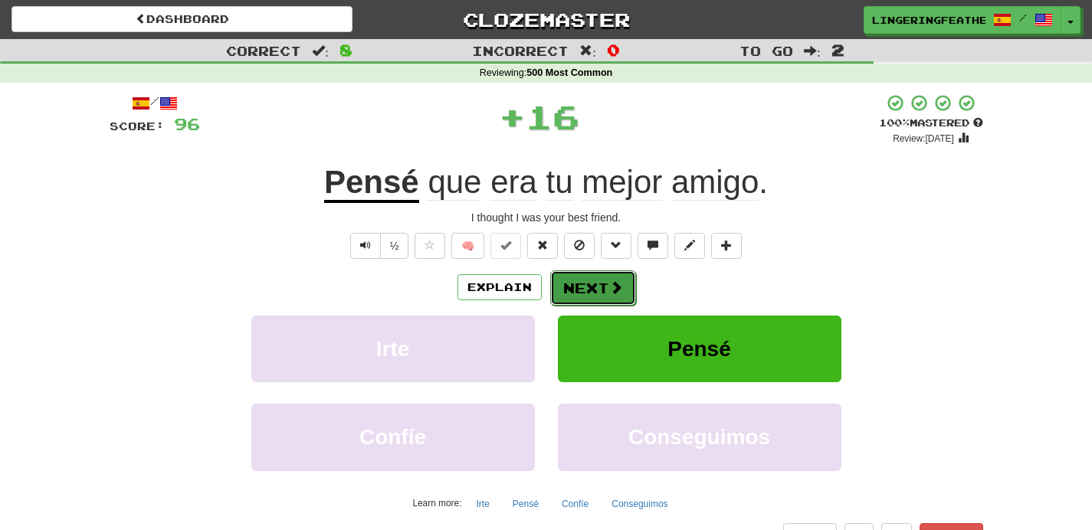
click at [583, 286] on button "Next" at bounding box center [593, 287] width 86 height 35
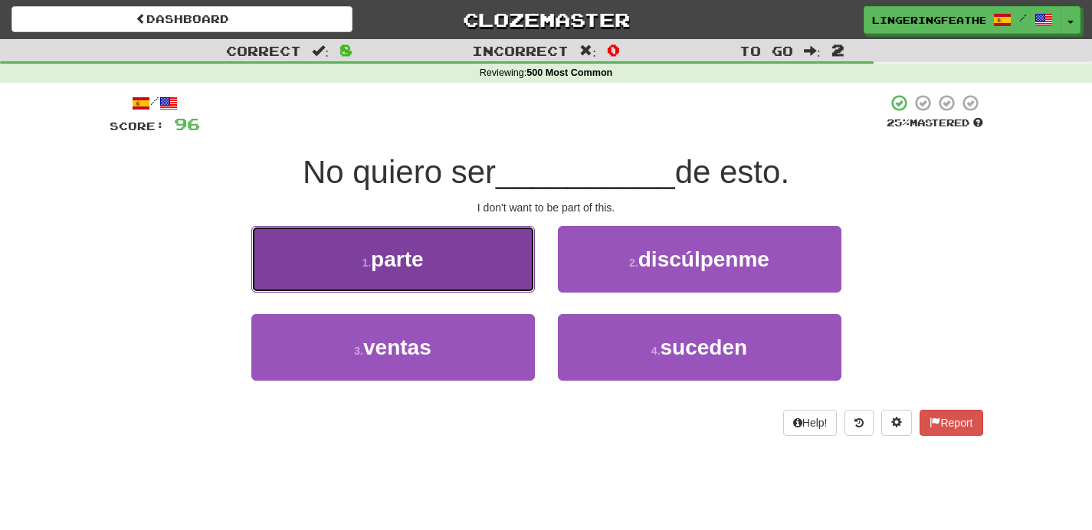
click at [476, 265] on button "1 . parte" at bounding box center [392, 259] width 283 height 67
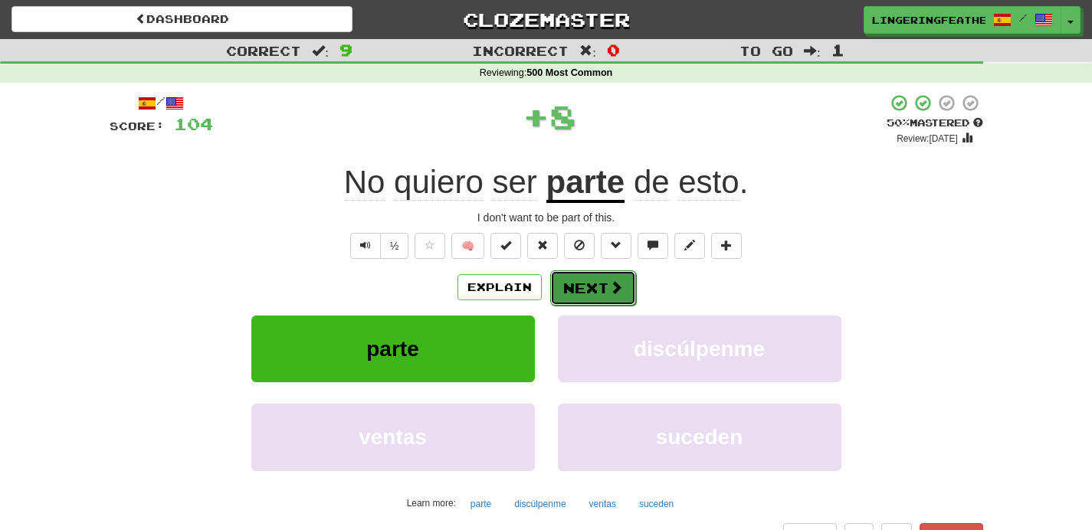
click at [593, 290] on button "Next" at bounding box center [593, 287] width 86 height 35
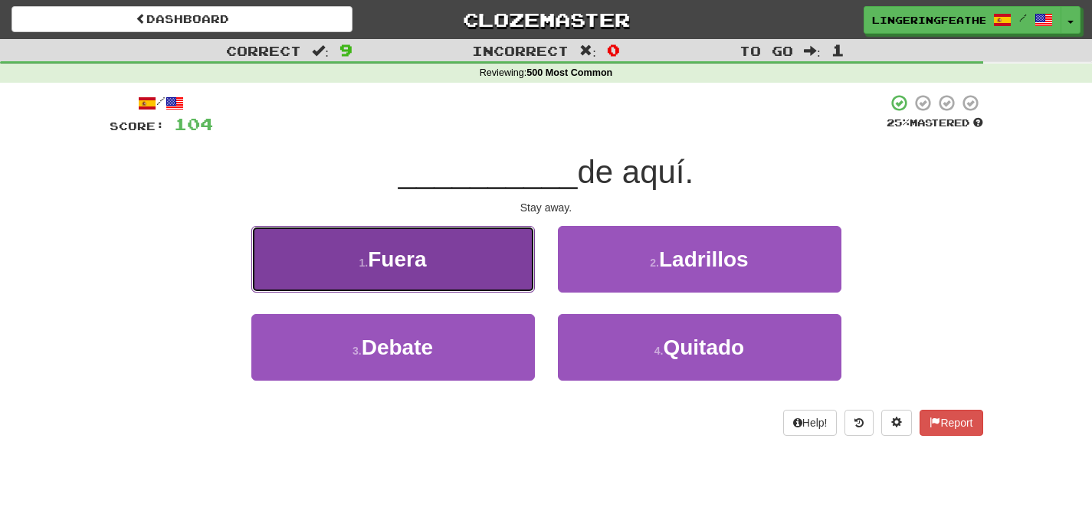
click at [501, 280] on button "1 . Fuera" at bounding box center [392, 259] width 283 height 67
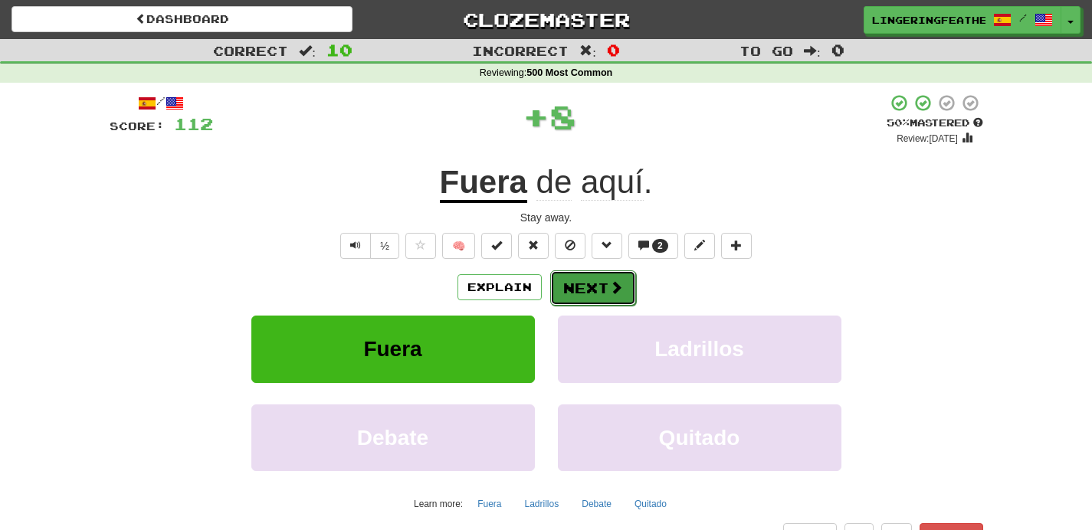
click at [575, 280] on button "Next" at bounding box center [593, 287] width 86 height 35
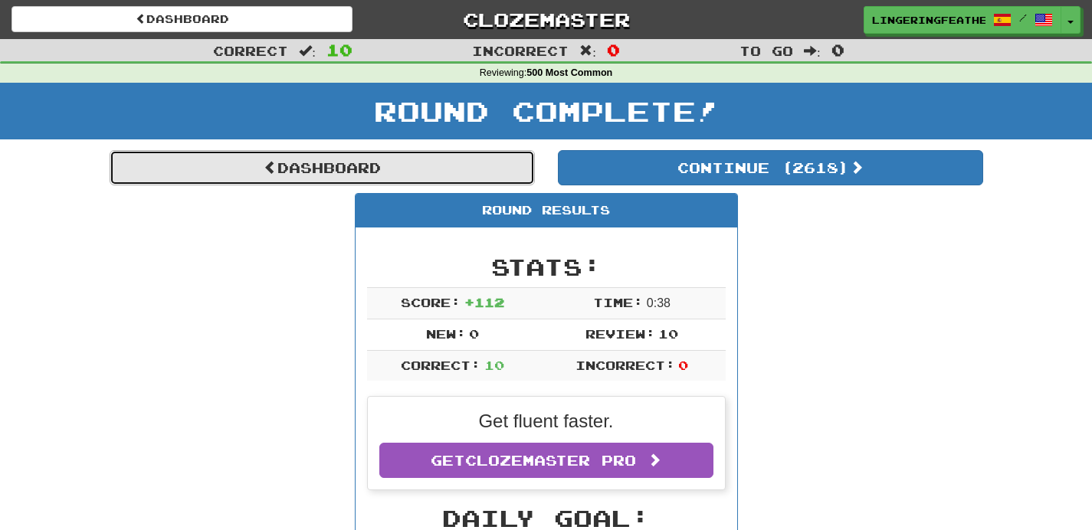
click at [394, 166] on link "Dashboard" at bounding box center [322, 167] width 425 height 35
